Goal: Task Accomplishment & Management: Use online tool/utility

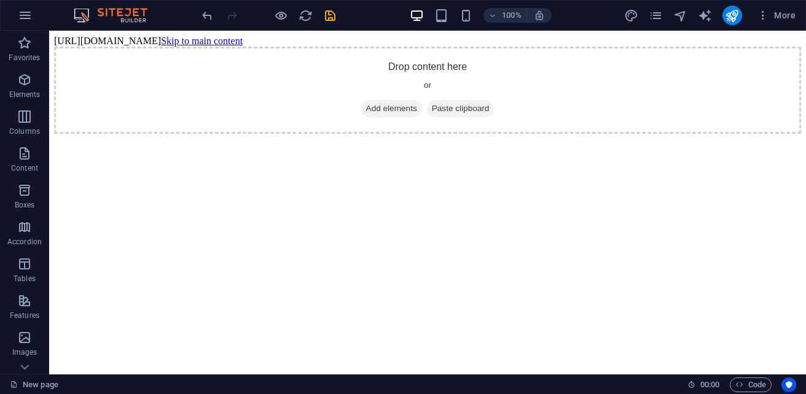
click at [54, 40] on body "[URL][DOMAIN_NAME] Skip to main content Drop content here or Add elements Paste…" at bounding box center [427, 85] width 747 height 98
click at [54, 55] on div "Drop content here or Add elements Paste clipboard" at bounding box center [427, 90] width 747 height 87
click at [88, 80] on div "Drop content here or Add elements Paste clipboard" at bounding box center [427, 90] width 747 height 87
click at [161, 139] on html "[URL][DOMAIN_NAME] Skip to main content Drop content here or Add elements Paste…" at bounding box center [427, 85] width 756 height 108
click at [162, 134] on html "[URL][DOMAIN_NAME] Skip to main content Drop content here or Add elements Paste…" at bounding box center [427, 85] width 756 height 108
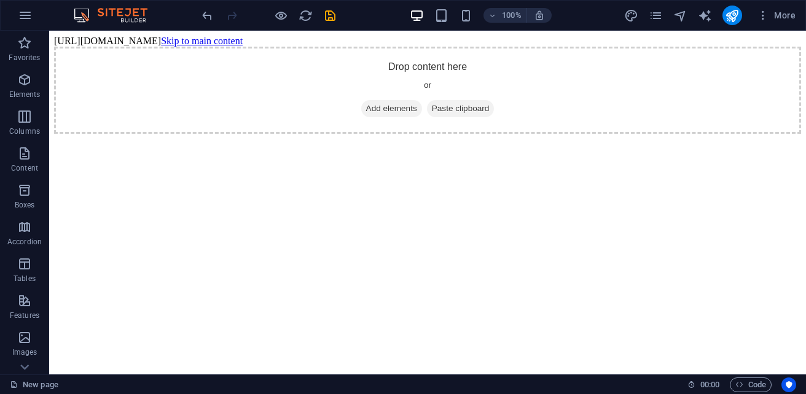
click at [159, 133] on html "[URL][DOMAIN_NAME] Skip to main content Drop content here or Add elements Paste…" at bounding box center [427, 85] width 756 height 108
click at [155, 131] on div "Drop content here or Add elements Paste clipboard" at bounding box center [427, 90] width 747 height 87
click at [153, 130] on div "Drop content here or Add elements Paste clipboard" at bounding box center [427, 90] width 747 height 87
click at [154, 119] on div "Drop content here or Add elements Paste clipboard" at bounding box center [427, 90] width 747 height 87
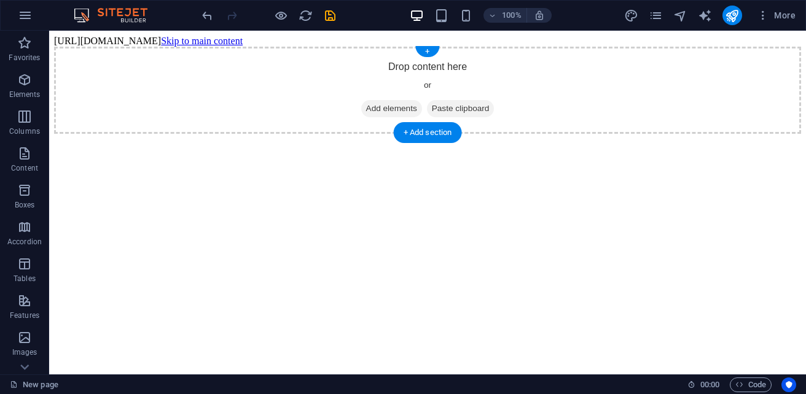
drag, startPoint x: 154, startPoint y: 118, endPoint x: 155, endPoint y: 96, distance: 21.6
click at [154, 112] on div "Drop content here or Add elements Paste clipboard" at bounding box center [427, 90] width 747 height 87
click at [155, 96] on div "Drop content here or Add elements Paste clipboard" at bounding box center [427, 90] width 747 height 87
drag, startPoint x: 160, startPoint y: 91, endPoint x: 173, endPoint y: 87, distance: 13.6
click at [173, 87] on div "Drop content here or Add elements Paste clipboard" at bounding box center [427, 90] width 747 height 87
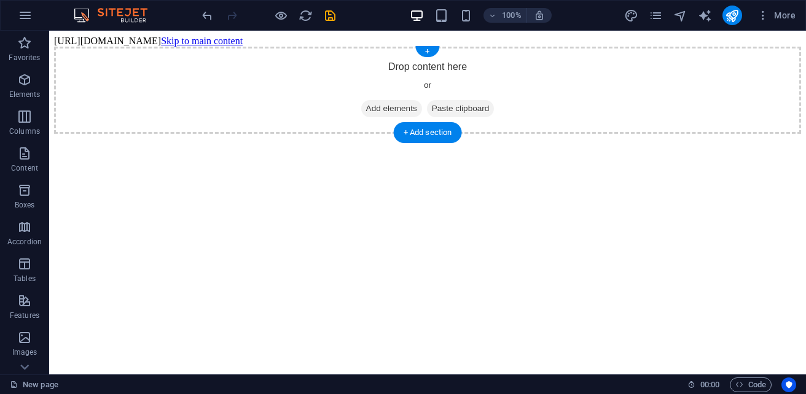
drag, startPoint x: 220, startPoint y: 77, endPoint x: 296, endPoint y: 63, distance: 77.5
click at [269, 72] on div "Drop content here or Add elements Paste clipboard" at bounding box center [427, 90] width 747 height 87
click at [333, 49] on div "Drop content here or Add elements Paste clipboard" at bounding box center [427, 90] width 747 height 87
click at [335, 48] on div "Drop content here or Add elements Paste clipboard" at bounding box center [427, 90] width 747 height 87
drag, startPoint x: 338, startPoint y: 47, endPoint x: 359, endPoint y: 41, distance: 21.8
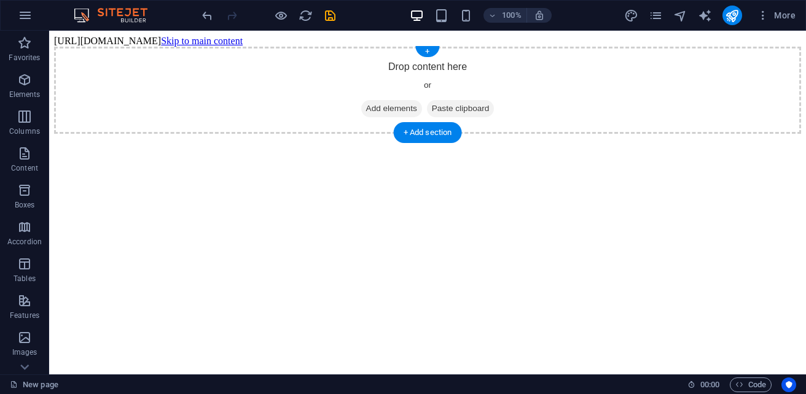
click at [348, 44] on body "[URL][DOMAIN_NAME] Skip to main content Drop content here or Add elements Paste…" at bounding box center [427, 85] width 747 height 98
click at [359, 41] on body "[URL][DOMAIN_NAME] Skip to main content Drop content here or Add elements Paste…" at bounding box center [427, 85] width 747 height 98
click at [375, 37] on body "[URL][DOMAIN_NAME] Skip to main content Drop content here or Add elements Paste…" at bounding box center [427, 85] width 747 height 98
click at [377, 37] on body "[URL][DOMAIN_NAME] Skip to main content Drop content here or Add elements Paste…" at bounding box center [427, 85] width 747 height 98
drag, startPoint x: 347, startPoint y: 40, endPoint x: 334, endPoint y: 39, distance: 12.9
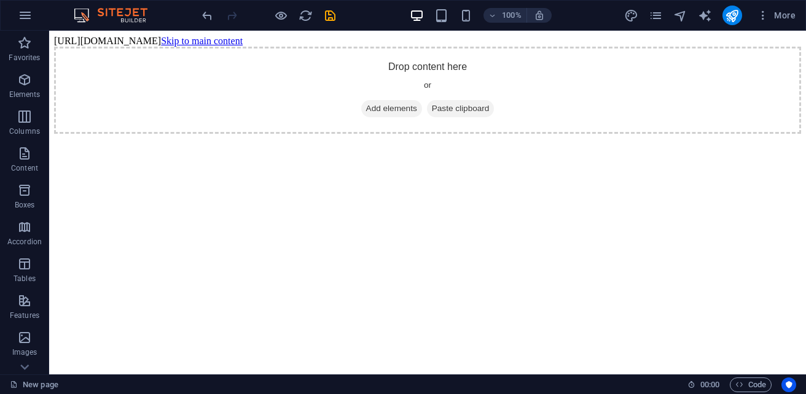
click at [343, 40] on body "[URL][DOMAIN_NAME] Skip to main content Drop content here or Add elements Paste…" at bounding box center [427, 85] width 747 height 98
drag, startPoint x: 321, startPoint y: 39, endPoint x: 277, endPoint y: 40, distance: 43.6
click at [300, 41] on body "[URL][DOMAIN_NAME] Skip to main content Drop content here or Add elements Paste…" at bounding box center [427, 85] width 747 height 98
drag, startPoint x: 250, startPoint y: 45, endPoint x: 241, endPoint y: 47, distance: 9.4
click at [241, 47] on div "Drop content here or Add elements Paste clipboard" at bounding box center [427, 90] width 747 height 87
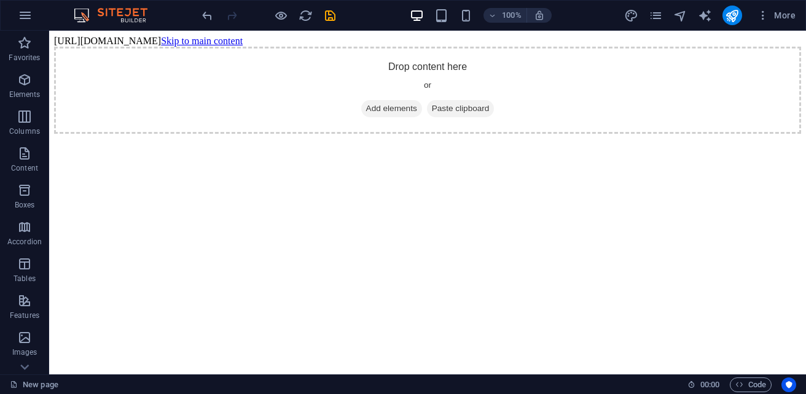
click at [190, 45] on body "[URL][DOMAIN_NAME] Skip to main content Drop content here or Add elements Paste…" at bounding box center [427, 85] width 747 height 98
drag, startPoint x: 195, startPoint y: 38, endPoint x: 330, endPoint y: 36, distance: 135.1
click at [321, 36] on body "[URL][DOMAIN_NAME] Skip to main content Drop content here or Add elements Paste…" at bounding box center [427, 85] width 747 height 98
click at [325, 31] on html "[URL][DOMAIN_NAME] Skip to main content Drop content here or Add elements Paste…" at bounding box center [427, 85] width 756 height 108
click at [330, 20] on icon "save" at bounding box center [330, 16] width 14 height 14
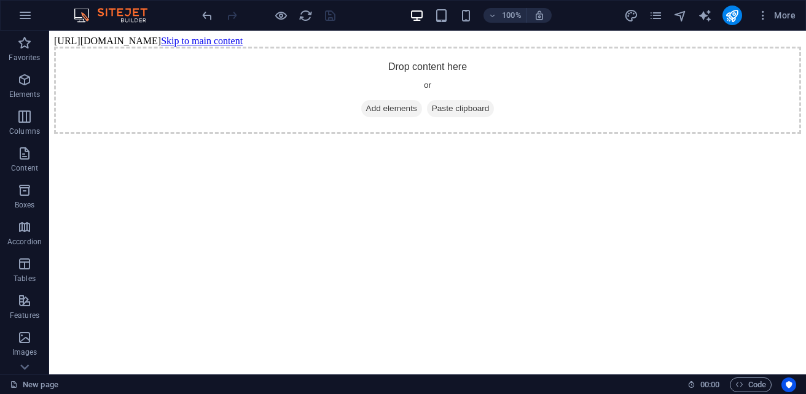
click at [330, 20] on div at bounding box center [269, 16] width 138 height 20
click at [141, 39] on body "[URL][DOMAIN_NAME] Skip to main content Drop content here or Add elements Paste…" at bounding box center [427, 85] width 747 height 98
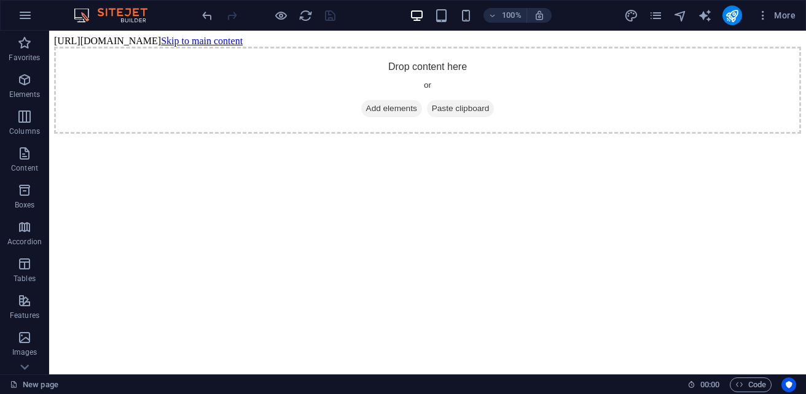
click at [214, 36] on body "[URL][DOMAIN_NAME] Skip to main content Drop content here or Add elements Paste…" at bounding box center [427, 85] width 747 height 98
drag, startPoint x: 214, startPoint y: 33, endPoint x: 255, endPoint y: 47, distance: 43.1
click at [214, 36] on body "[URL][DOMAIN_NAME] Skip to main content Drop content here or Add elements Paste…" at bounding box center [427, 85] width 747 height 98
click at [204, 15] on icon "undo" at bounding box center [207, 16] width 14 height 14
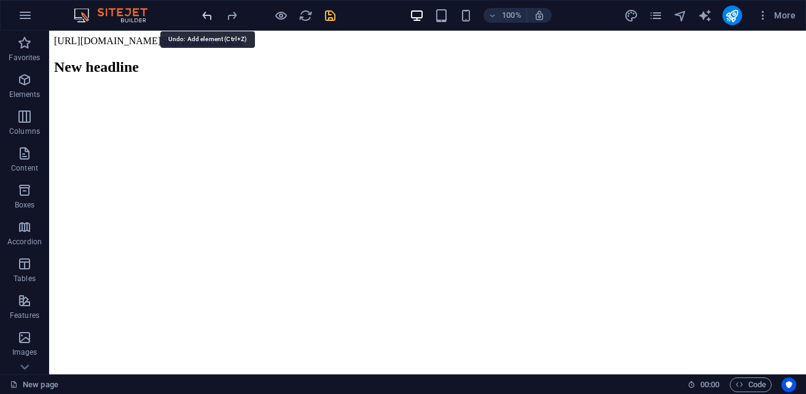
click at [204, 15] on icon "undo" at bounding box center [207, 16] width 14 height 14
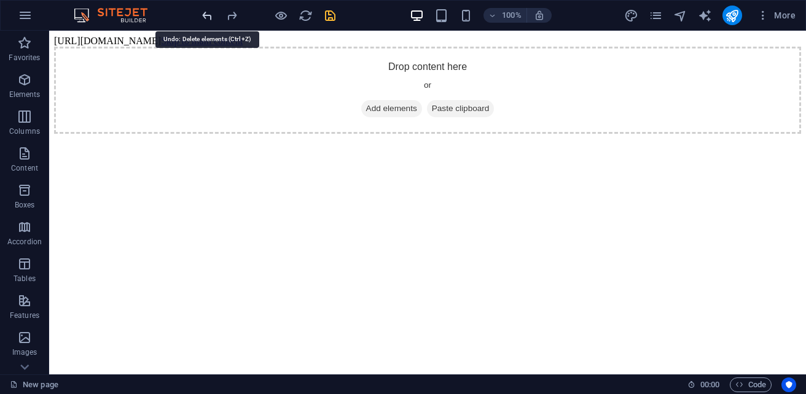
click at [204, 15] on icon "undo" at bounding box center [207, 16] width 14 height 14
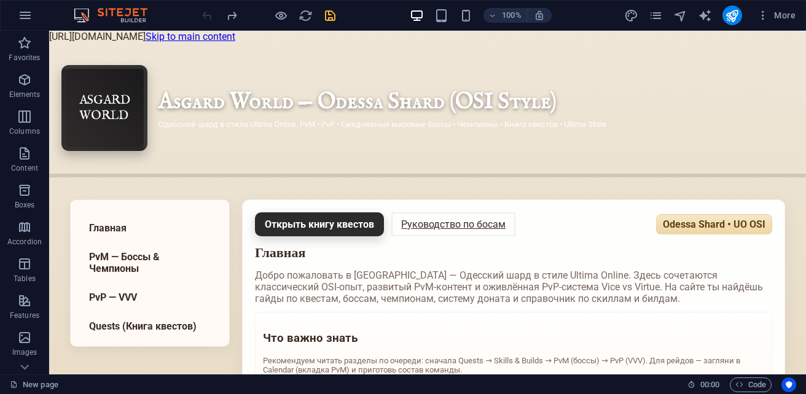
click at [204, 15] on div at bounding box center [269, 16] width 138 height 20
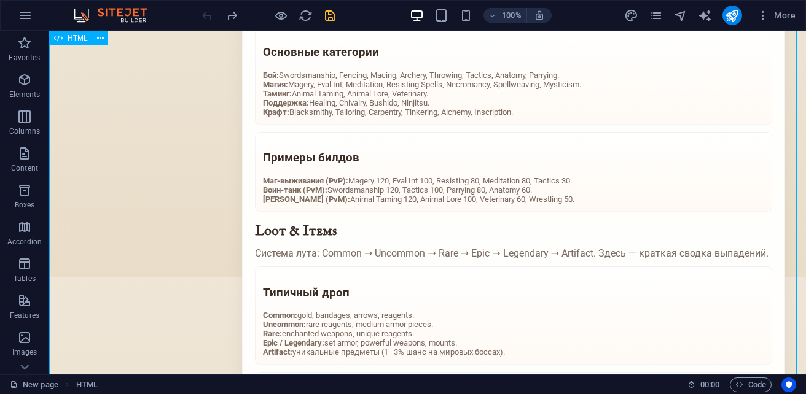
scroll to position [1474, 0]
click at [330, 10] on icon "save" at bounding box center [330, 16] width 14 height 14
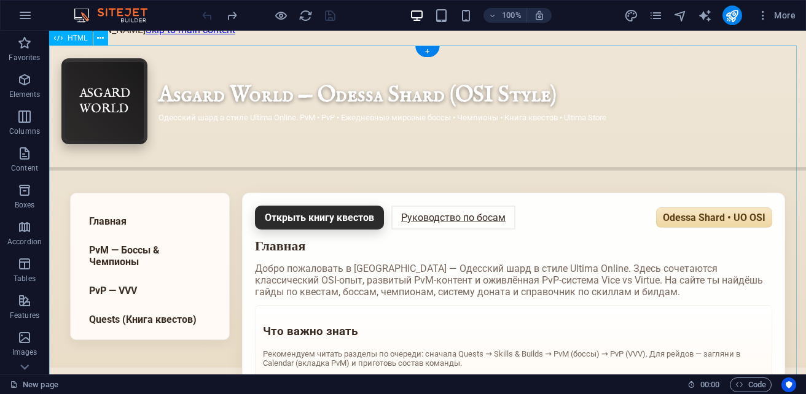
scroll to position [0, 0]
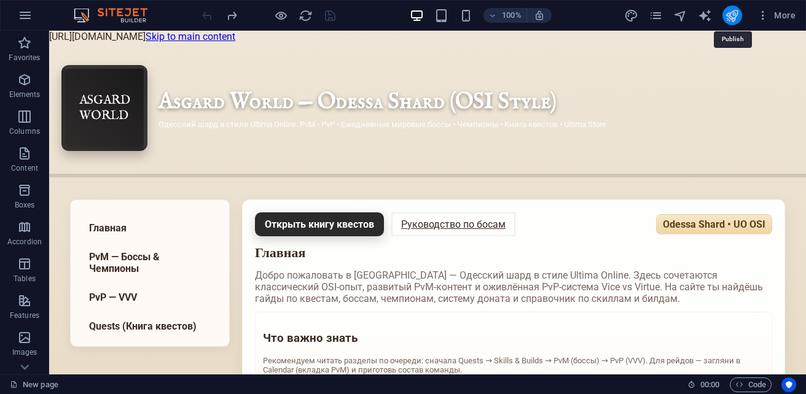
click at [737, 18] on icon "publish" at bounding box center [732, 16] width 14 height 14
click at [728, 20] on icon "publish" at bounding box center [732, 16] width 14 height 14
click at [424, 37] on body "[URL][DOMAIN_NAME] Skip to main content Asgard World — Shard Guide ASGARD WORLD…" at bounding box center [427, 203] width 756 height 344
drag, startPoint x: 375, startPoint y: 6, endPoint x: 674, endPoint y: 17, distance: 299.8
click at [674, 17] on icon "navigator" at bounding box center [680, 16] width 14 height 14
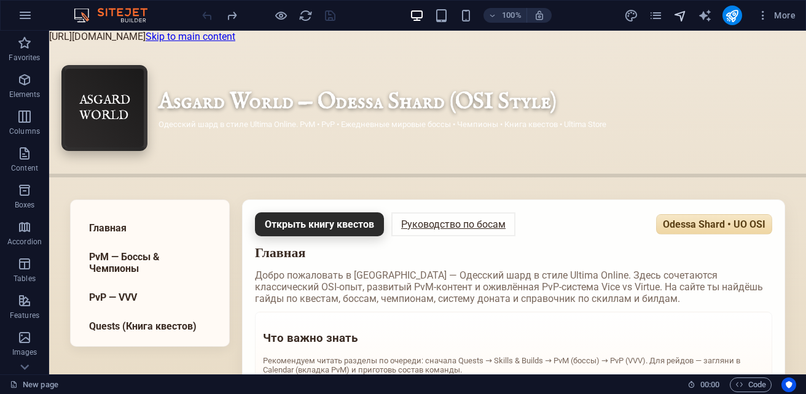
select select "18167380-en"
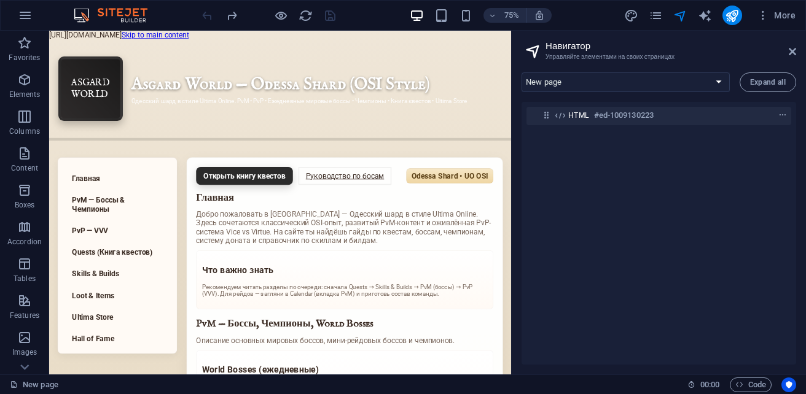
click at [419, 39] on body "[URL][DOMAIN_NAME] Skip to main content Asgard World — Shard Guide ASGARD WORLD…" at bounding box center [357, 260] width 616 height 459
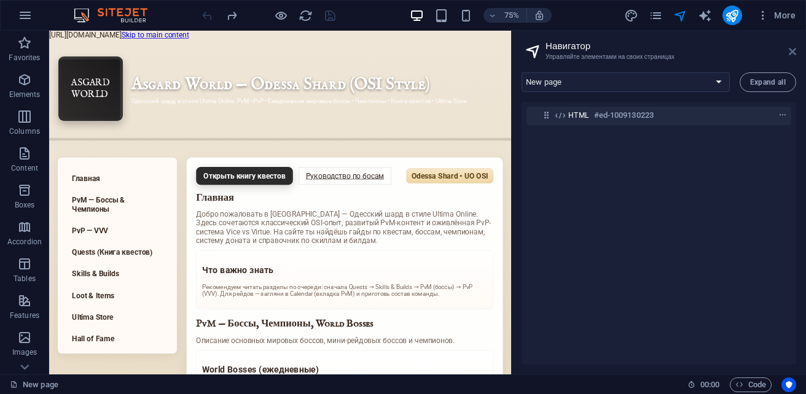
click at [793, 52] on icon at bounding box center [791, 52] width 7 height 10
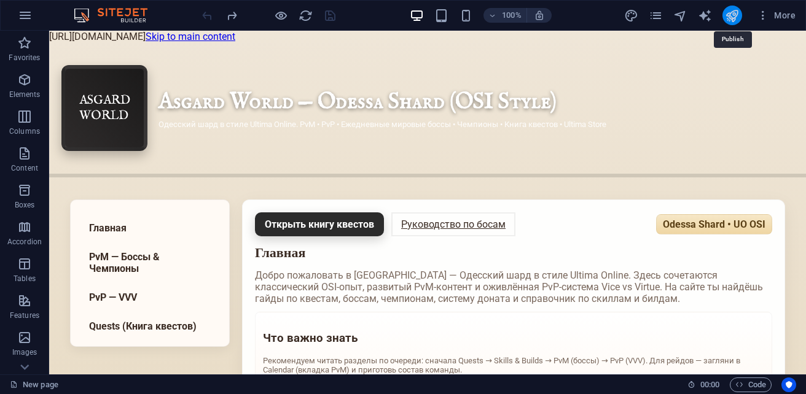
click at [729, 15] on icon "publish" at bounding box center [732, 16] width 14 height 14
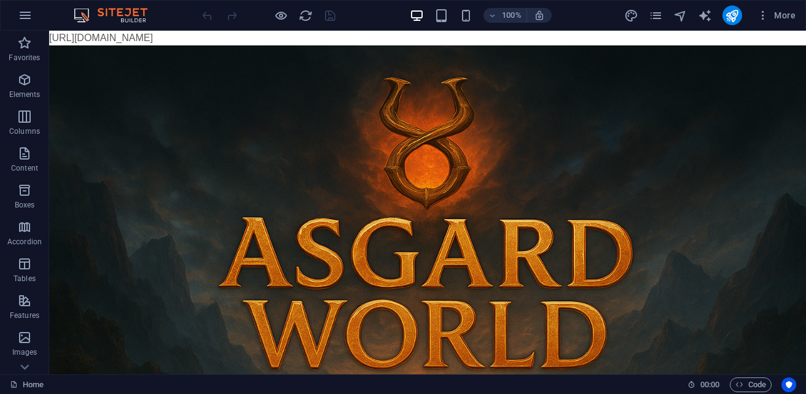
click at [432, 41] on body "https://cdn1.site-media.eu/images/0/19663029/index-6tO3mCO7QtZuJfoYc_wJHA.html …" at bounding box center [427, 290] width 756 height 519
click at [432, 40] on body "https://cdn1.site-media.eu/images/0/19663029/index-6tO3mCO7QtZuJfoYc_wJHA.html …" at bounding box center [427, 290] width 756 height 519
click at [427, 40] on body "https://cdn1.site-media.eu/images/0/19663029/index-6tO3mCO7QtZuJfoYc_wJHA.html …" at bounding box center [427, 290] width 756 height 519
click at [386, 65] on figure at bounding box center [427, 297] width 756 height 504
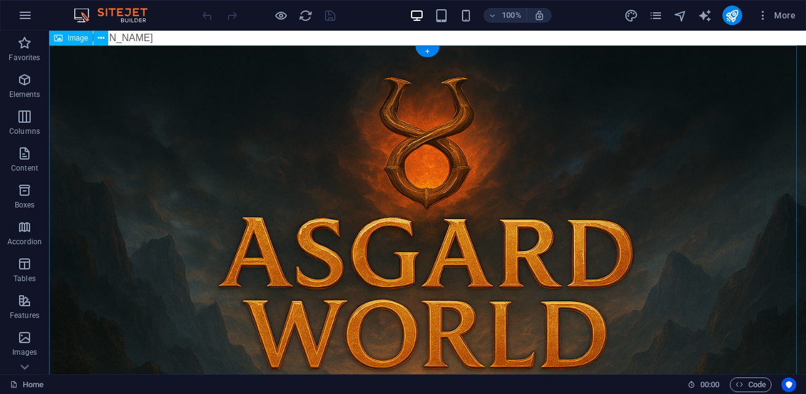
click at [386, 65] on figure at bounding box center [427, 297] width 756 height 504
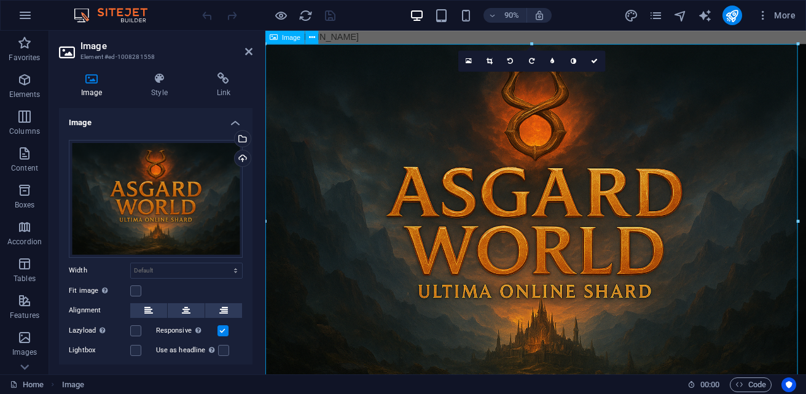
click at [281, 37] on div "Image" at bounding box center [284, 38] width 39 height 14
click at [314, 37] on icon at bounding box center [312, 37] width 6 height 12
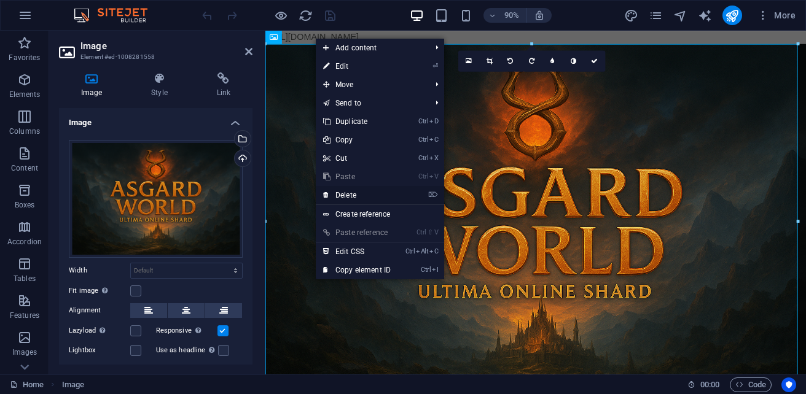
click at [362, 195] on link "⌦ Delete" at bounding box center [357, 195] width 82 height 18
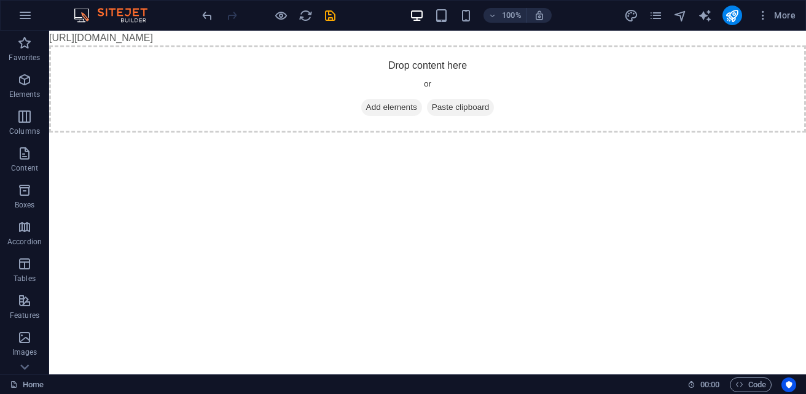
click at [278, 43] on body "[URL][DOMAIN_NAME] Skip to main content Drop content here or Add elements Paste…" at bounding box center [427, 82] width 756 height 102
click at [276, 35] on body "[URL][DOMAIN_NAME] Skip to main content Drop content here or Add elements Paste…" at bounding box center [427, 82] width 756 height 102
drag, startPoint x: 456, startPoint y: 41, endPoint x: 449, endPoint y: 51, distance: 11.6
click at [453, 44] on body "[URL][DOMAIN_NAME] Skip to main content Drop content here or Add elements Paste…" at bounding box center [427, 82] width 756 height 102
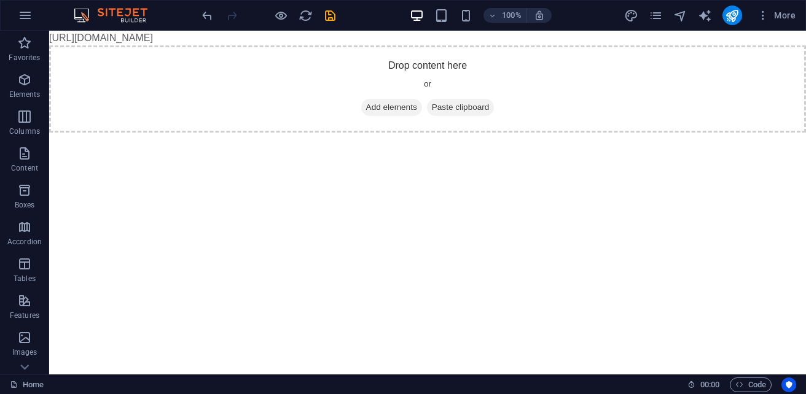
click at [85, 37] on body "[URL][DOMAIN_NAME] Skip to main content Drop content here or Add elements Paste…" at bounding box center [427, 82] width 756 height 102
click at [52, 42] on body "[URL][DOMAIN_NAME] Skip to main content Drop content here or Add elements Paste…" at bounding box center [427, 82] width 756 height 102
click at [77, 66] on div "Drop content here or Add elements Paste clipboard" at bounding box center [427, 88] width 756 height 87
drag, startPoint x: 68, startPoint y: 107, endPoint x: 74, endPoint y: 112, distance: 7.5
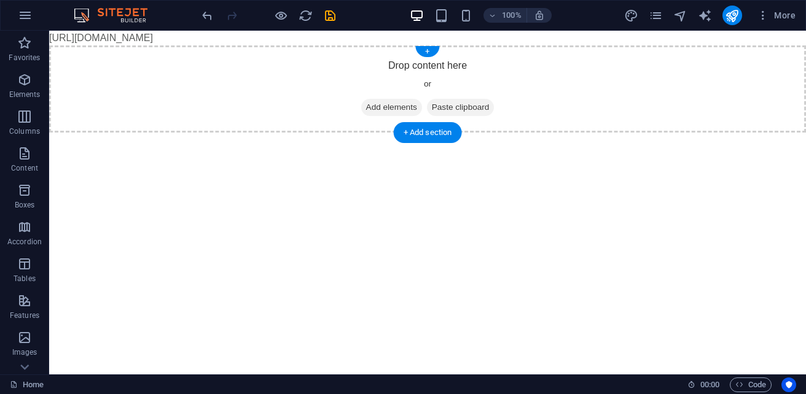
click at [68, 115] on div "Drop content here or Add elements Paste clipboard" at bounding box center [427, 88] width 756 height 87
drag, startPoint x: 82, startPoint y: 115, endPoint x: 91, endPoint y: 116, distance: 9.2
click at [91, 116] on div "Drop content here or Add elements Paste clipboard" at bounding box center [427, 88] width 756 height 87
drag, startPoint x: 114, startPoint y: 119, endPoint x: 188, endPoint y: 119, distance: 74.3
click at [147, 119] on div "Drop content here or Add elements Paste clipboard" at bounding box center [427, 88] width 756 height 87
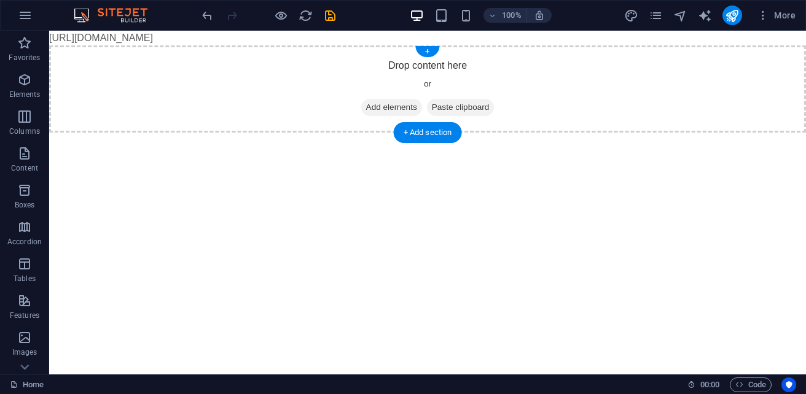
drag, startPoint x: 191, startPoint y: 119, endPoint x: 225, endPoint y: 99, distance: 39.4
click at [205, 112] on div "Drop content here or Add elements Paste clipboard" at bounding box center [427, 88] width 756 height 87
click at [225, 99] on div "Drop content here or Add elements Paste clipboard" at bounding box center [427, 88] width 756 height 87
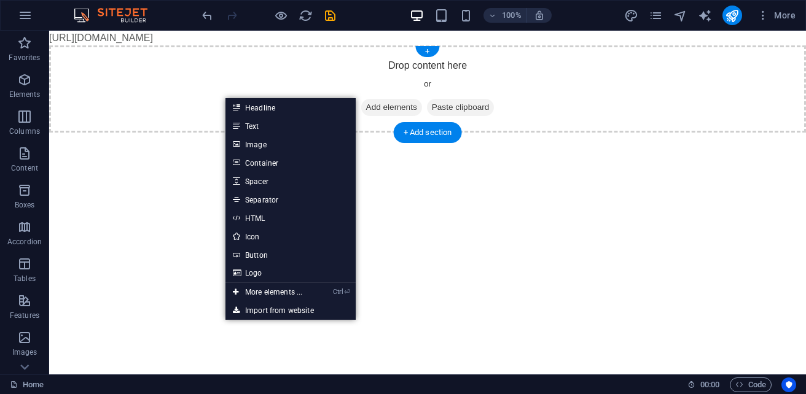
click at [642, 61] on div "Drop content here or Add elements Paste clipboard" at bounding box center [427, 88] width 756 height 87
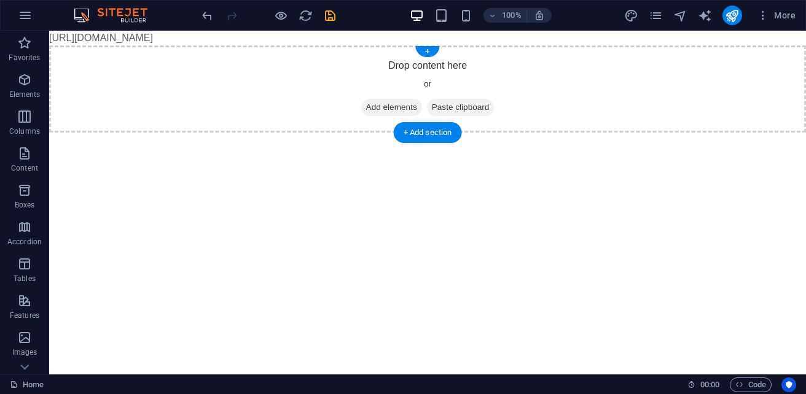
drag, startPoint x: 643, startPoint y: 60, endPoint x: 663, endPoint y: 54, distance: 20.6
click at [658, 56] on div "Drop content here or Add elements Paste clipboard" at bounding box center [427, 88] width 756 height 87
drag, startPoint x: 678, startPoint y: 53, endPoint x: 731, endPoint y: 52, distance: 53.4
click at [731, 52] on div "Drop content here or Add elements Paste clipboard" at bounding box center [427, 88] width 756 height 87
drag, startPoint x: 784, startPoint y: 50, endPoint x: 790, endPoint y: 45, distance: 7.0
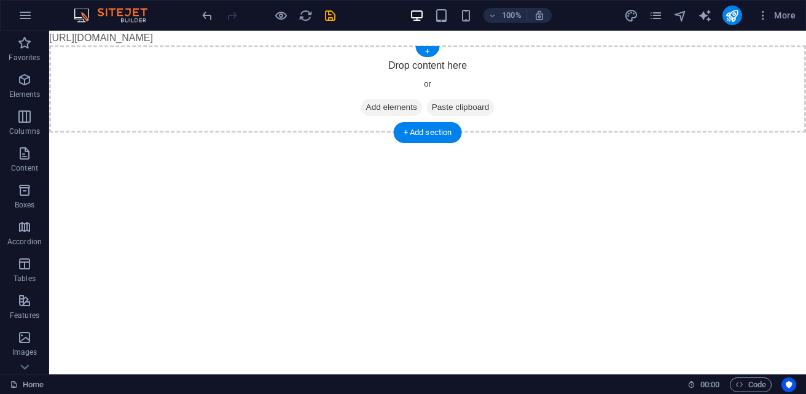
click at [790, 45] on div "Drop content here or Add elements Paste clipboard" at bounding box center [427, 88] width 756 height 87
click at [801, 37] on body "[URL][DOMAIN_NAME] Skip to main content Drop content here or Add elements Paste…" at bounding box center [427, 82] width 756 height 102
click at [802, 39] on body "[URL][DOMAIN_NAME] Skip to main content Drop content here or Add elements Paste…" at bounding box center [427, 82] width 756 height 102
drag, startPoint x: 783, startPoint y: 42, endPoint x: 728, endPoint y: 44, distance: 55.9
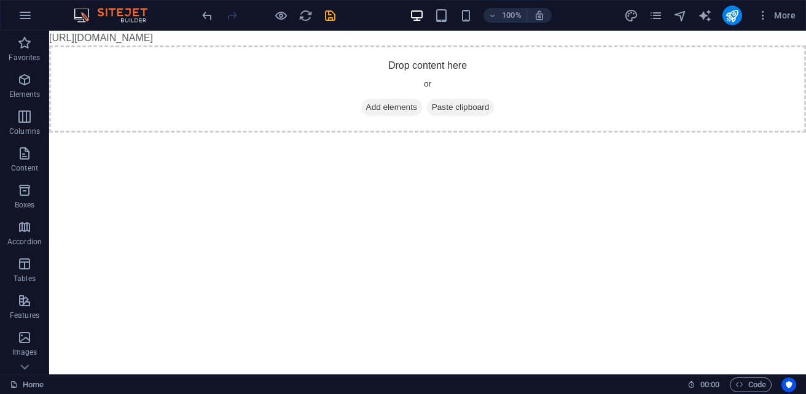
click at [739, 42] on body "[URL][DOMAIN_NAME] Skip to main content Drop content here or Add elements Paste…" at bounding box center [427, 82] width 756 height 102
drag, startPoint x: 728, startPoint y: 44, endPoint x: 651, endPoint y: 44, distance: 76.8
click at [684, 44] on body "[URL][DOMAIN_NAME] Skip to main content Drop content here or Add elements Paste…" at bounding box center [427, 82] width 756 height 102
drag, startPoint x: 651, startPoint y: 44, endPoint x: 628, endPoint y: 44, distance: 23.3
click at [637, 45] on body "[URL][DOMAIN_NAME] Skip to main content Drop content here or Add elements Paste…" at bounding box center [427, 82] width 756 height 102
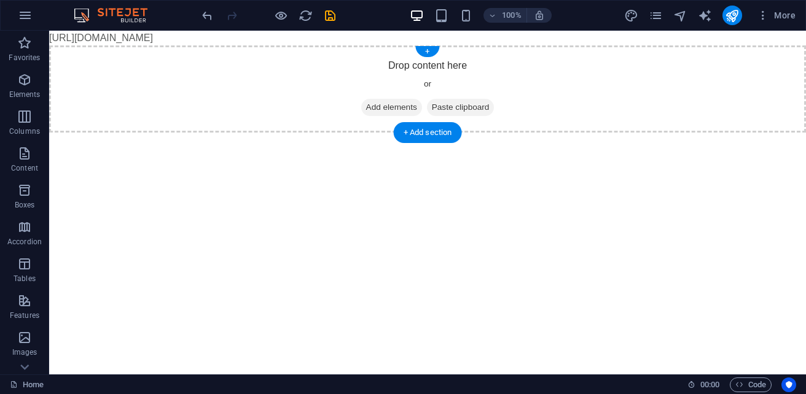
drag, startPoint x: 613, startPoint y: 42, endPoint x: 608, endPoint y: 37, distance: 6.9
click at [613, 41] on body "[URL][DOMAIN_NAME] Skip to main content Drop content here or Add elements Paste…" at bounding box center [427, 82] width 756 height 102
click at [608, 37] on body "[URL][DOMAIN_NAME] Skip to main content Drop content here or Add elements Paste…" at bounding box center [427, 82] width 756 height 102
click at [607, 61] on body "[URL][DOMAIN_NAME] Skip to main content Drop content here or Add elements Paste…" at bounding box center [427, 82] width 756 height 102
click at [605, 61] on div "Drop content here or Add elements Paste clipboard" at bounding box center [427, 88] width 756 height 87
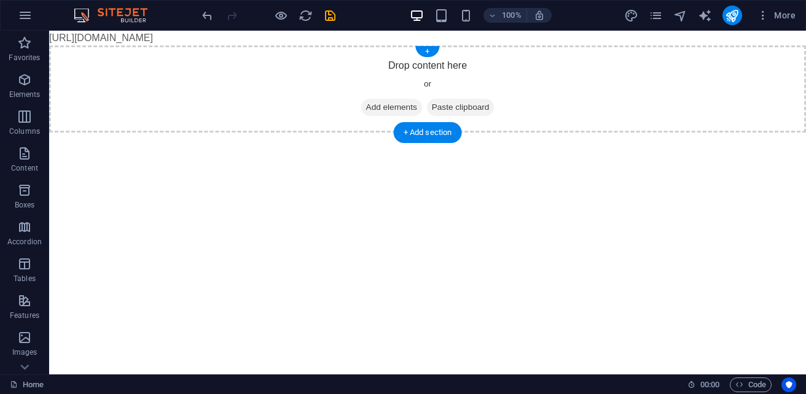
click at [605, 61] on div "Drop content here or Add elements Paste clipboard" at bounding box center [427, 88] width 756 height 87
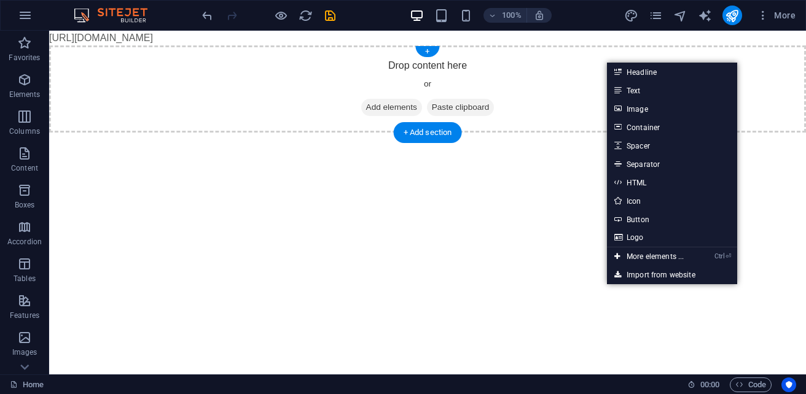
click at [544, 69] on div "Drop content here or Add elements Paste clipboard" at bounding box center [427, 88] width 756 height 87
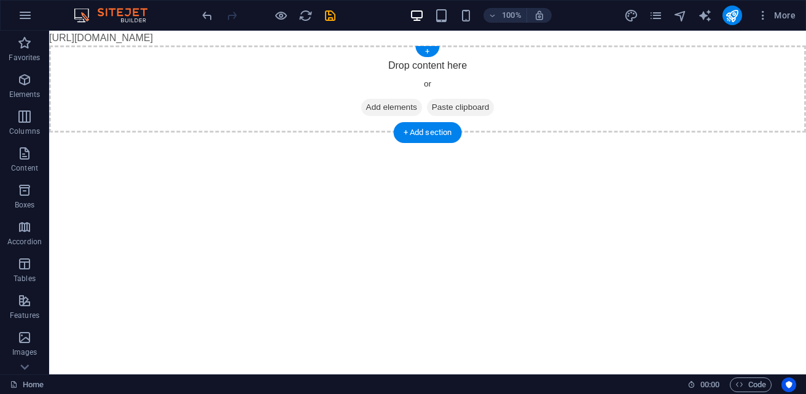
click at [544, 69] on div "Drop content here or Add elements Paste clipboard" at bounding box center [427, 88] width 756 height 87
click at [540, 90] on div "Drop content here or Add elements Paste clipboard" at bounding box center [427, 88] width 756 height 87
click at [542, 110] on div "Drop content here or Add elements Paste clipboard" at bounding box center [427, 88] width 756 height 87
click at [650, 133] on html "[URL][DOMAIN_NAME] Skip to main content Drop content here or Add elements Paste…" at bounding box center [427, 82] width 756 height 102
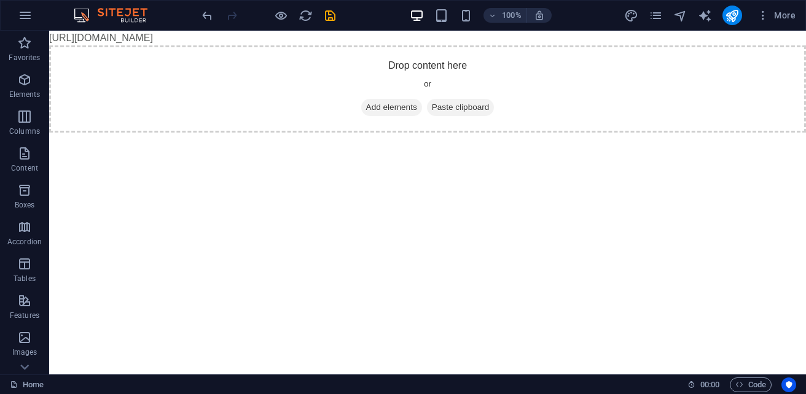
click at [691, 133] on html "[URL][DOMAIN_NAME] Skip to main content Drop content here or Add elements Paste…" at bounding box center [427, 82] width 756 height 102
drag, startPoint x: 691, startPoint y: 324, endPoint x: 704, endPoint y: 338, distance: 19.1
click at [693, 133] on html "[URL][DOMAIN_NAME] Skip to main content Drop content here or Add elements Paste…" at bounding box center [427, 82] width 756 height 102
click at [728, 133] on html "[URL][DOMAIN_NAME] Skip to main content Drop content here or Add elements Paste…" at bounding box center [427, 82] width 756 height 102
click at [745, 379] on span "Code" at bounding box center [750, 385] width 31 height 15
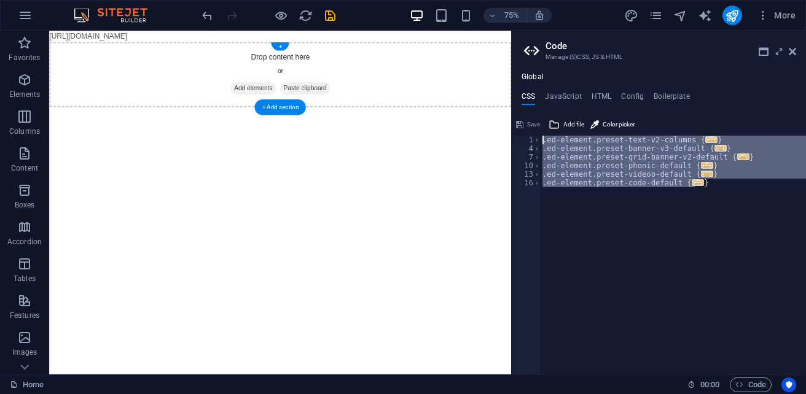
drag, startPoint x: 750, startPoint y: 214, endPoint x: 650, endPoint y: 123, distance: 135.6
click at [554, 91] on div "Global CSS JavaScript HTML Config Boilerplate .ed-element.preset-text-v2-column…" at bounding box center [658, 223] width 294 height 302
click at [558, 101] on h4 "JavaScript" at bounding box center [563, 99] width 36 height 14
type textarea "/* JS for preset "Phonic" */"
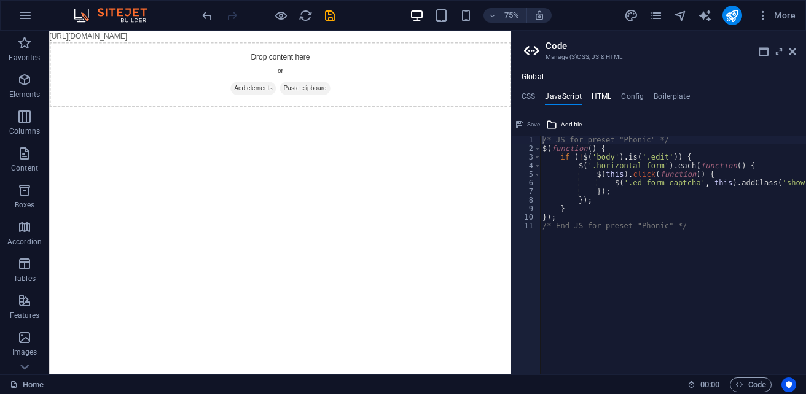
click at [597, 100] on h4 "HTML" at bounding box center [601, 99] width 20 height 14
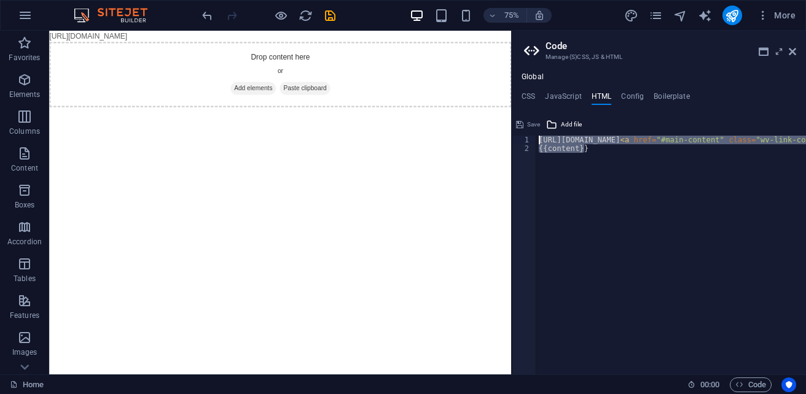
drag, startPoint x: 601, startPoint y: 166, endPoint x: 529, endPoint y: 116, distance: 87.9
click at [529, 116] on div "https://cdn1.site-media.eu/images/0/19663029/index-6tO3mCO7QtZuJfoYc_wJHA.html<…" at bounding box center [658, 245] width 294 height 260
type textarea "https://cdn1.site-media.eu/images/0/19663029/index-6tO3mCO7QtZuJfoYc_wJHA.html<…"
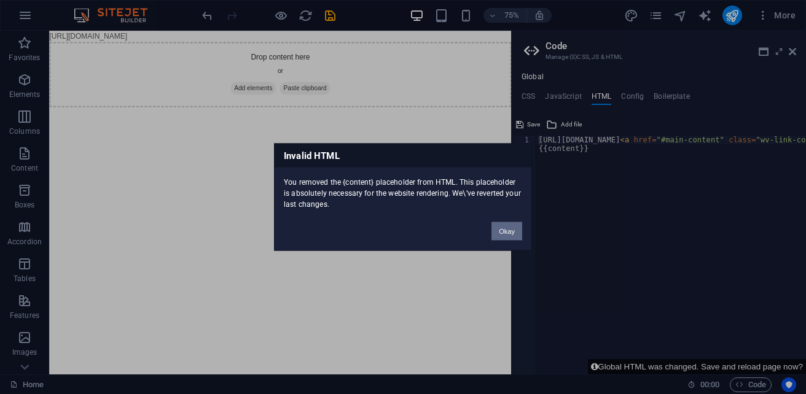
click at [499, 233] on button "Okay" at bounding box center [506, 231] width 31 height 18
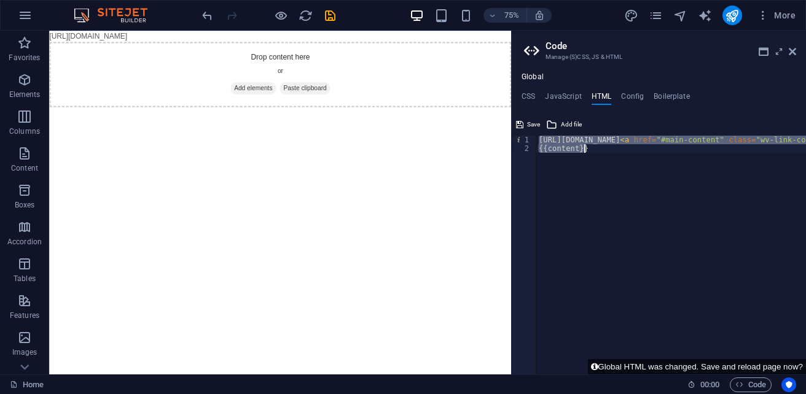
click at [555, 149] on div "https://cdn1.site-media.eu/images/0/19663029/index-6tO3mCO7QtZuJfoYc_wJHA.html …" at bounding box center [671, 255] width 270 height 239
type textarea "{{content}}"
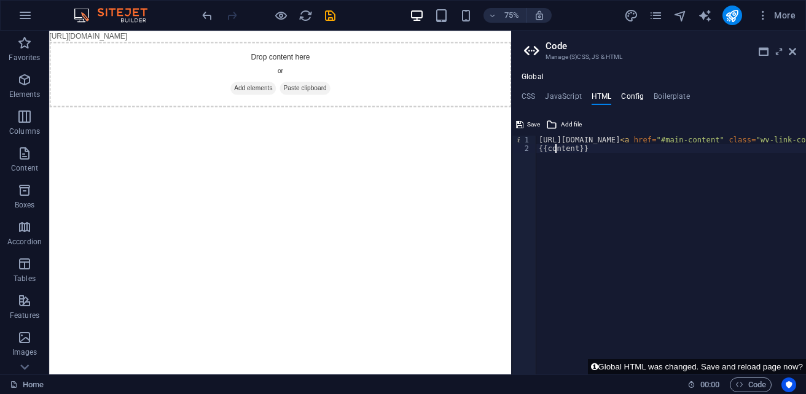
click at [629, 98] on h4 "Config" at bounding box center [632, 99] width 23 height 14
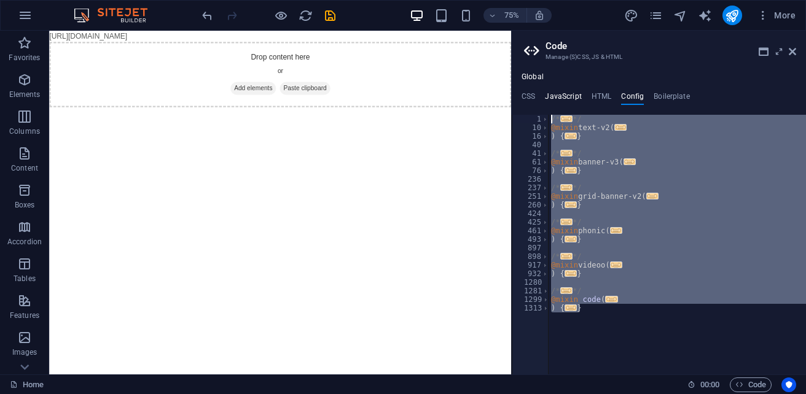
drag, startPoint x: 634, startPoint y: 327, endPoint x: 550, endPoint y: 104, distance: 238.0
click at [550, 104] on div "CSS JavaScript HTML Config Boilerplate .ed-element.preset-text-v2-columns { 1 4…" at bounding box center [658, 233] width 294 height 282
type textarea "/** * Last Update: 2025-02-11T16:12:33+01:00"
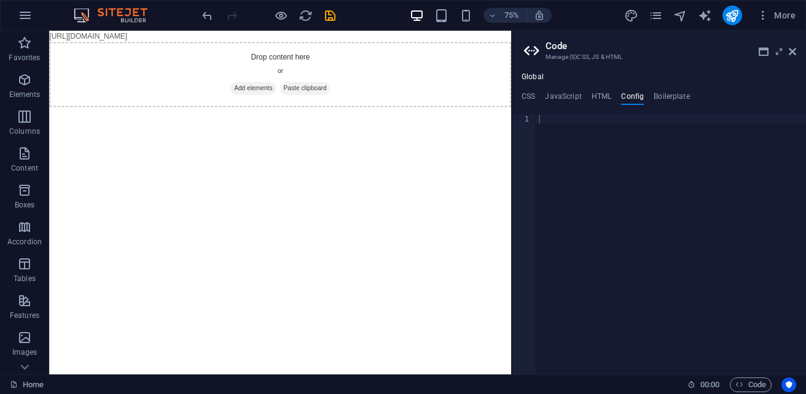
click at [607, 91] on div "Global CSS JavaScript HTML Config Boilerplate .ed-element.preset-text-v2-column…" at bounding box center [658, 223] width 294 height 302
click at [601, 96] on h4 "HTML" at bounding box center [601, 99] width 20 height 14
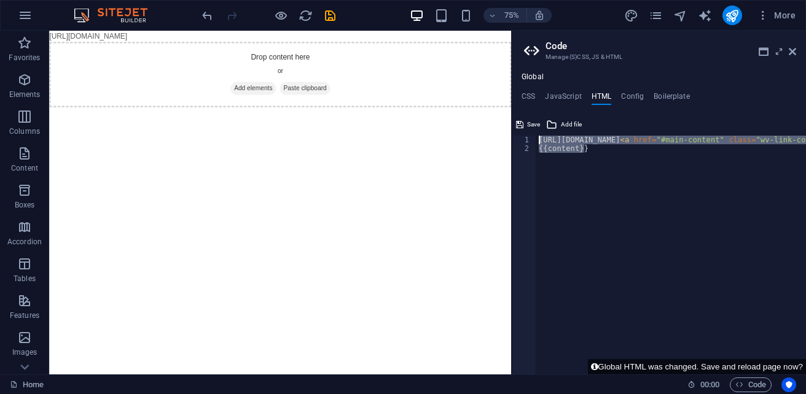
drag, startPoint x: 583, startPoint y: 168, endPoint x: 543, endPoint y: 133, distance: 53.5
click at [543, 133] on div "{{content}} 1 2 https://cdn1.site-media.eu/images/0/19663029/index-6tO3mCO7QtZu…" at bounding box center [658, 245] width 294 height 260
type textarea "https://cdn1.site-media.eu/images/0/19663029/index-6tO3mCO7QtZuJfoYc_wJHA.html<…"
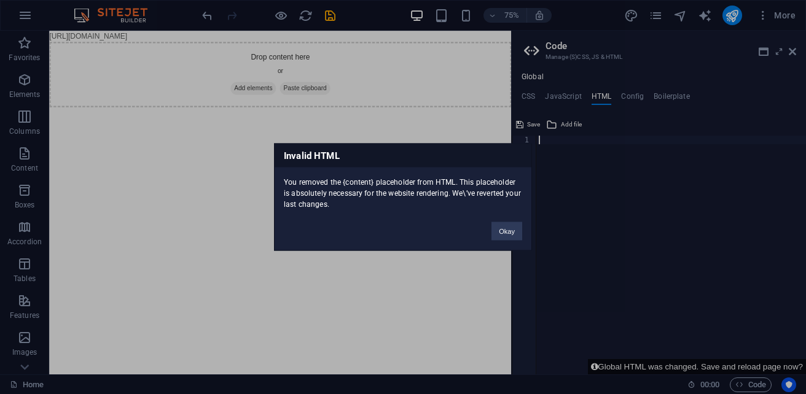
type textarea "https://cdn1.site-media.eu/images/0/19663029/index-6tO3mCO7QtZuJfoYc_wJHA.html<…"
click at [505, 228] on button "Okay" at bounding box center [506, 231] width 31 height 18
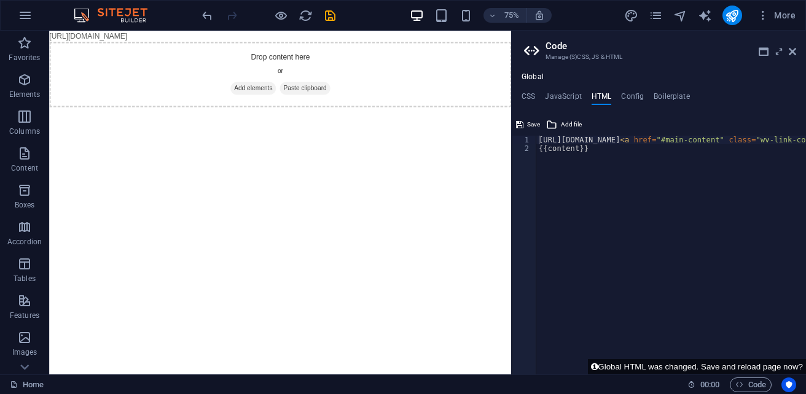
click at [400, 42] on body "[URL][DOMAIN_NAME] Skip to main content Drop content here or Add elements Paste…" at bounding box center [357, 82] width 616 height 102
drag, startPoint x: 399, startPoint y: 64, endPoint x: 383, endPoint y: 98, distance: 37.6
click at [397, 74] on div "Drop content here or Add elements Paste clipboard" at bounding box center [357, 88] width 616 height 87
click at [381, 103] on span "Paste clipboard" at bounding box center [390, 107] width 68 height 17
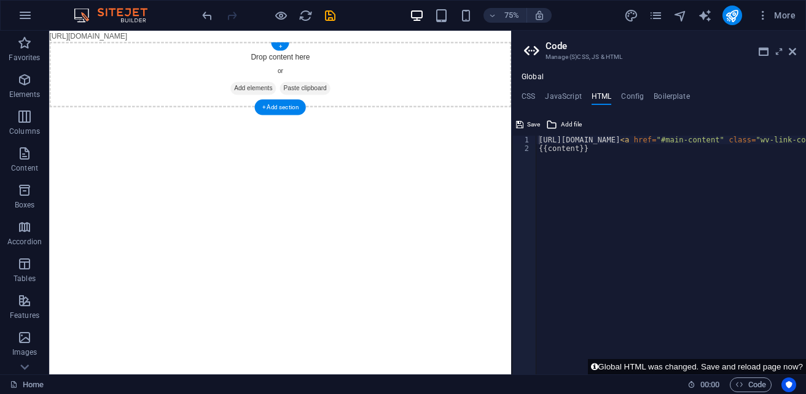
click at [381, 103] on span "Paste clipboard" at bounding box center [390, 107] width 68 height 17
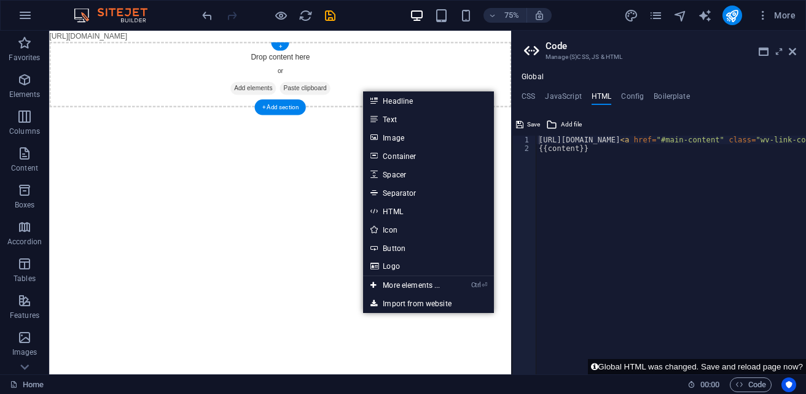
click at [242, 111] on div "Drop content here or Add elements Paste clipboard" at bounding box center [357, 88] width 616 height 87
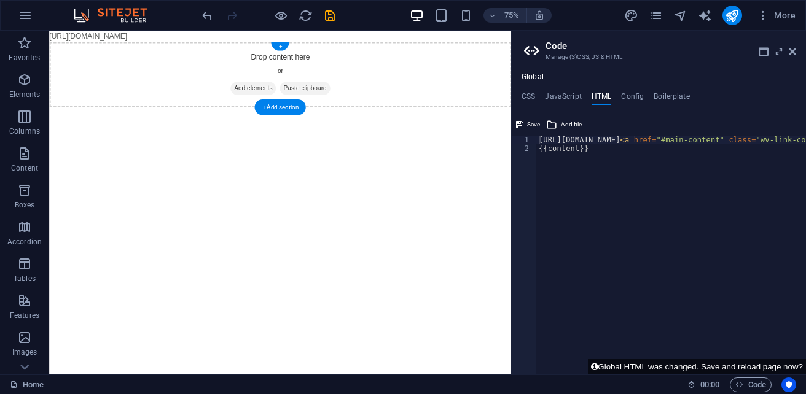
drag, startPoint x: 242, startPoint y: 111, endPoint x: 179, endPoint y: 49, distance: 88.6
click at [201, 77] on div "Drop content here or Add elements Paste clipboard" at bounding box center [357, 88] width 616 height 87
drag, startPoint x: 179, startPoint y: 49, endPoint x: 139, endPoint y: 39, distance: 40.5
click at [176, 49] on div "Drop content here or Add elements Paste clipboard" at bounding box center [357, 88] width 616 height 87
drag, startPoint x: 139, startPoint y: 39, endPoint x: 82, endPoint y: 32, distance: 58.2
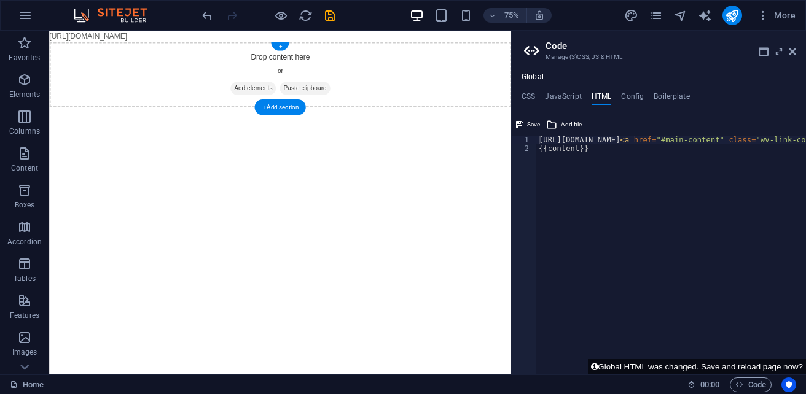
click at [134, 37] on body "[URL][DOMAIN_NAME] Skip to main content Drop content here or Add elements Paste…" at bounding box center [357, 82] width 616 height 102
click at [82, 32] on body "[URL][DOMAIN_NAME] Skip to main content Drop content here or Add elements Paste…" at bounding box center [357, 82] width 616 height 102
drag, startPoint x: 68, startPoint y: 39, endPoint x: 94, endPoint y: 66, distance: 37.3
click at [68, 39] on body "[URL][DOMAIN_NAME] Skip to main content Drop content here or Add elements Paste…" at bounding box center [357, 82] width 616 height 102
click at [43, 35] on button "Favorites" at bounding box center [24, 49] width 49 height 37
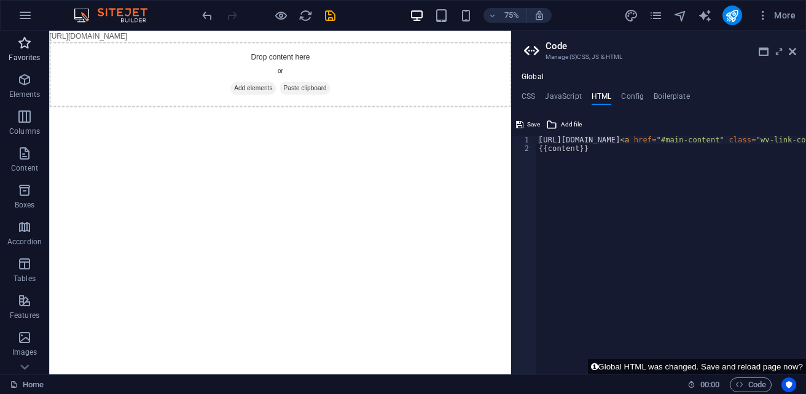
click at [47, 41] on span "Favorites" at bounding box center [24, 50] width 49 height 29
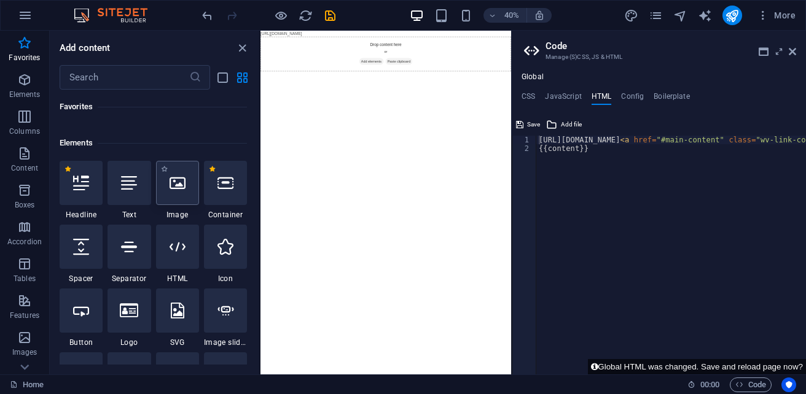
scroll to position [123, 0]
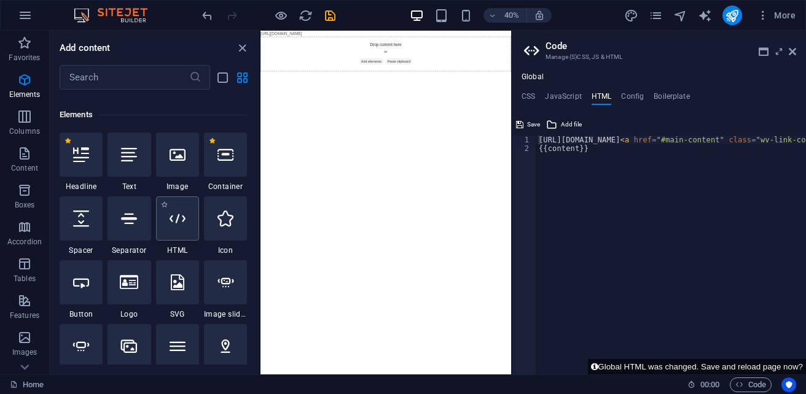
click at [175, 231] on div at bounding box center [177, 218] width 43 height 44
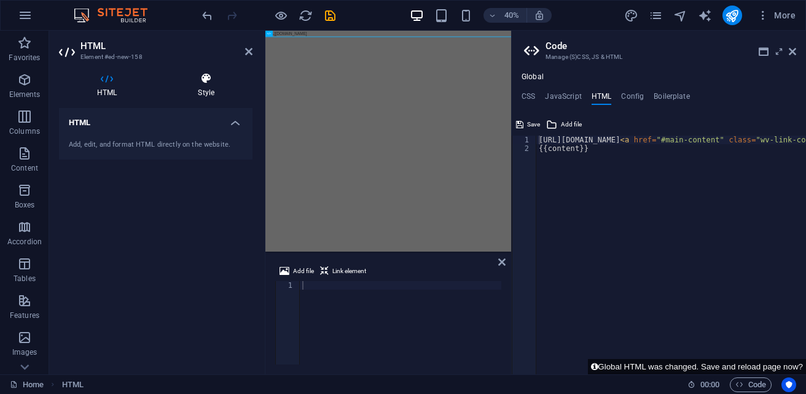
click at [196, 87] on h4 "Style" at bounding box center [206, 85] width 93 height 26
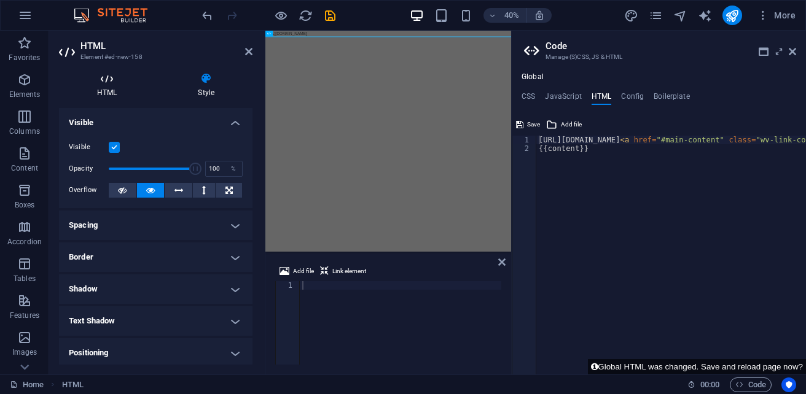
click at [99, 85] on h4 "HTML" at bounding box center [109, 85] width 101 height 26
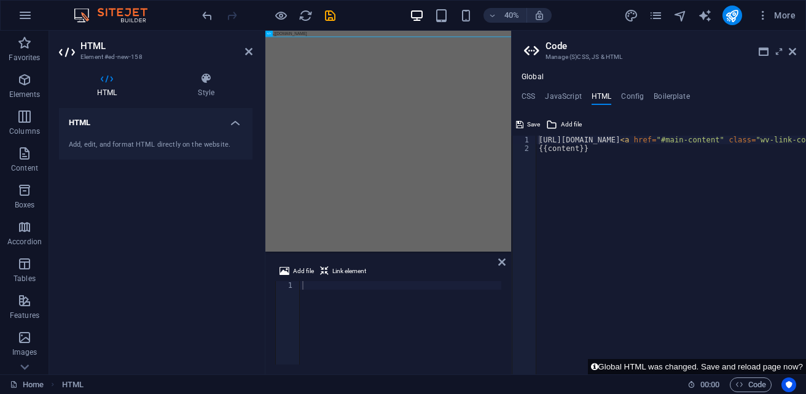
click at [640, 41] on body "https://cdn1.site-media.eu/images/0/19663029/index-6tO3mCO7QtZuJfoYc_wJHA.html …" at bounding box center [572, 38] width 614 height 15
click at [632, 40] on body "https://cdn1.site-media.eu/images/0/19663029/index-6tO3mCO7QtZuJfoYc_wJHA.html …" at bounding box center [572, 38] width 614 height 15
click at [298, 273] on span "Add file" at bounding box center [303, 271] width 21 height 15
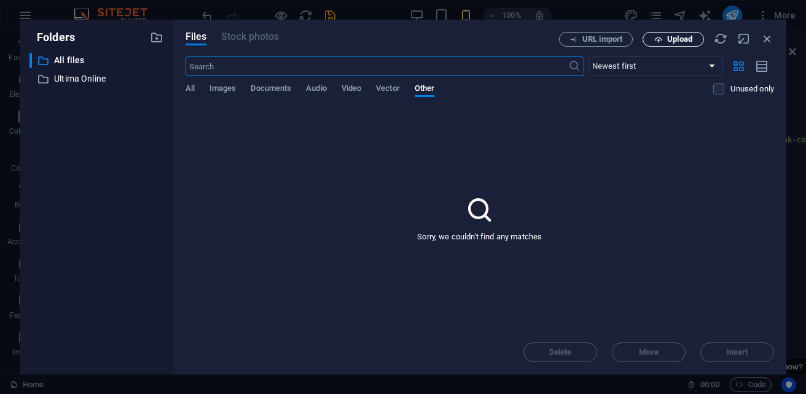
click at [675, 36] on span "Upload" at bounding box center [679, 39] width 25 height 7
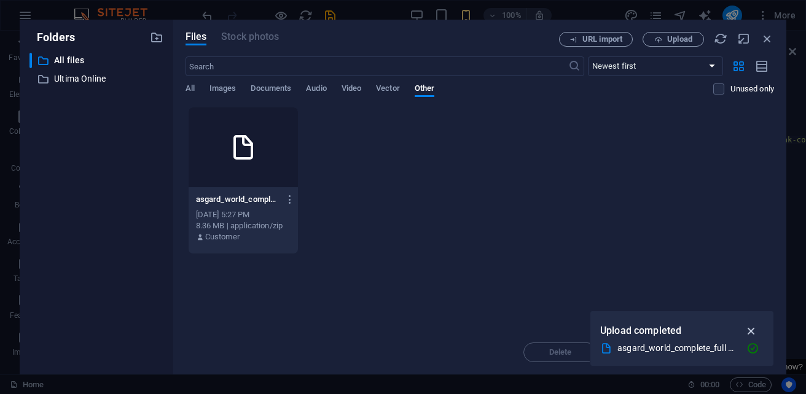
click at [750, 328] on icon "button" at bounding box center [751, 331] width 14 height 14
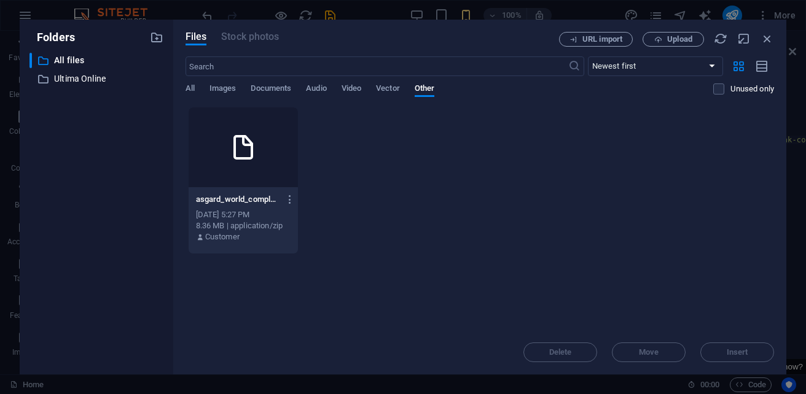
click at [261, 154] on div at bounding box center [242, 147] width 109 height 80
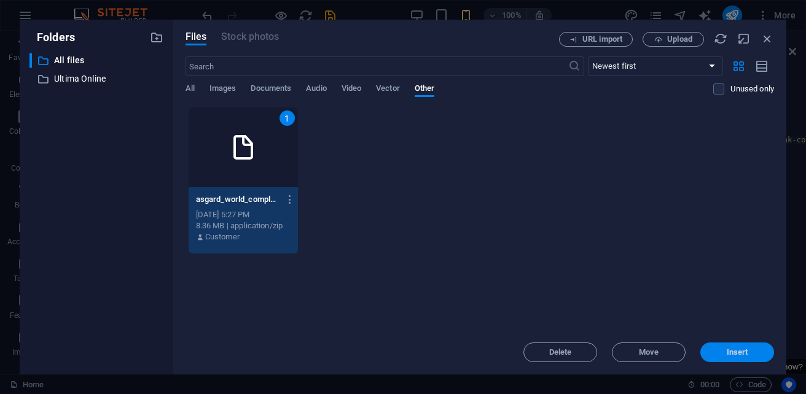
click at [749, 354] on span "Insert" at bounding box center [737, 352] width 64 height 7
type textarea "https://cdn1.site-media.eu/images/0/19669599/asgard_world_complete_full2-nUMbs0…"
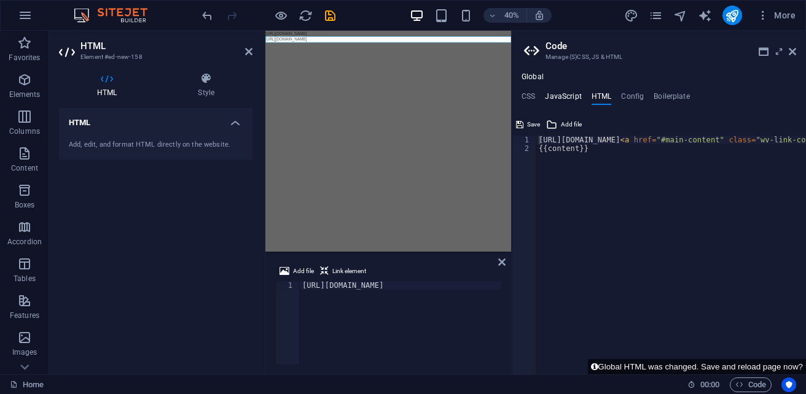
click at [564, 100] on h4 "JavaScript" at bounding box center [563, 99] width 36 height 14
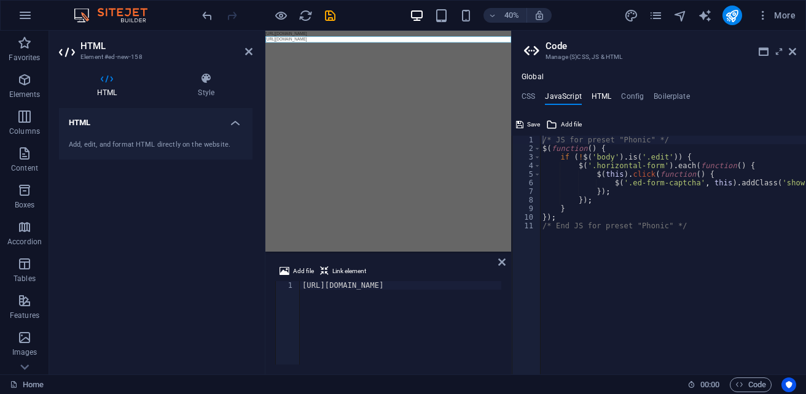
click at [595, 101] on h4 "HTML" at bounding box center [601, 99] width 20 height 14
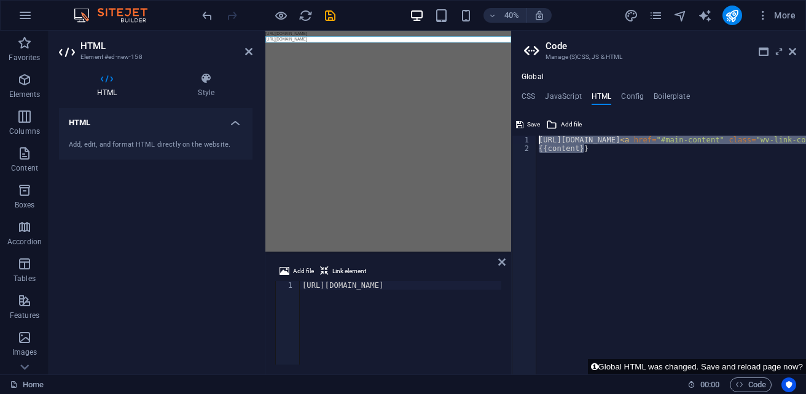
drag, startPoint x: 852, startPoint y: 177, endPoint x: 777, endPoint y: 167, distance: 76.2
type textarea "https://cdn1.site-media.eu/images/0/19663029/index-6tO3mCO7QtZuJfoYc_wJHA.html<…"
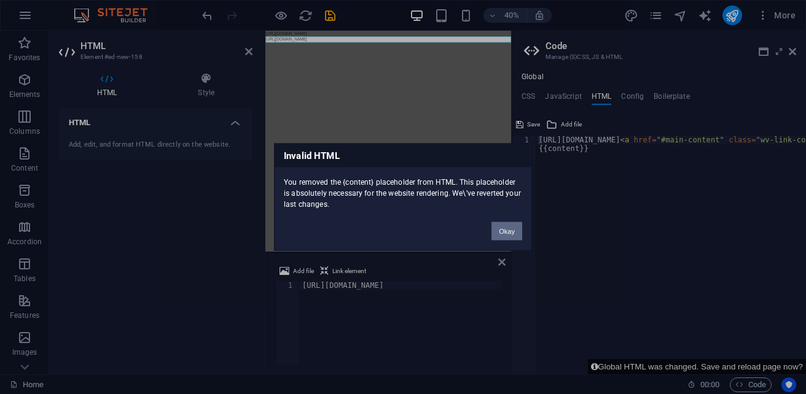
click at [511, 237] on button "Okay" at bounding box center [506, 231] width 31 height 18
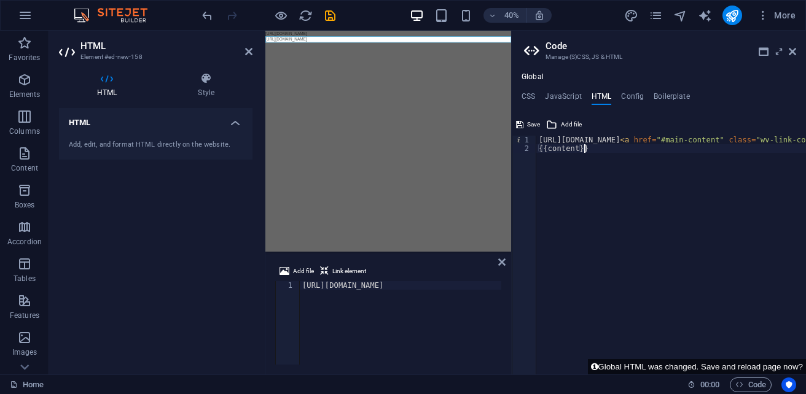
drag, startPoint x: 578, startPoint y: 152, endPoint x: 569, endPoint y: 182, distance: 31.6
type textarea "https://cdn1.site-media.eu/images/0/19663029/index-6tO3mCO7QtZuJfoYc_wJHA.html<…"
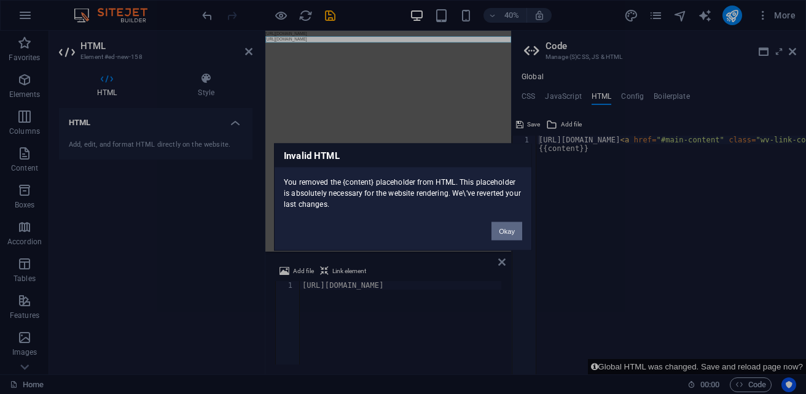
click at [505, 233] on button "Okay" at bounding box center [506, 231] width 31 height 18
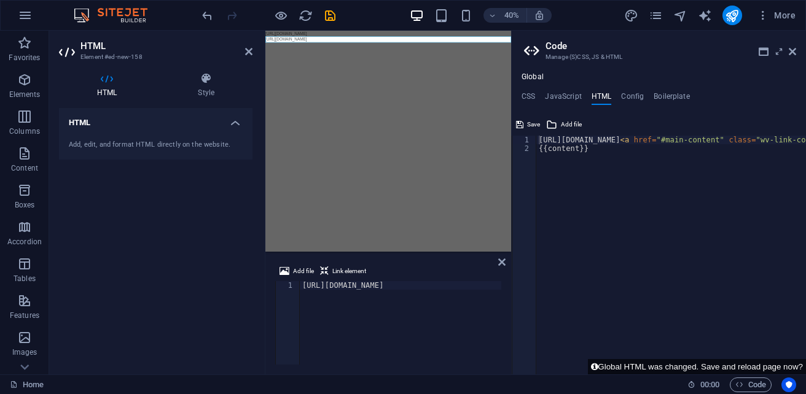
type textarea "https://cdn1.site-media.eu/images/0/19663029/index-6tO3mCO7QtZuJfoYc_wJHA.html<…"
click at [586, 153] on body "sb5985678.a.had.tf Home Favorites Elements Columns Content Boxes Accordion Tabl…" at bounding box center [403, 197] width 806 height 394
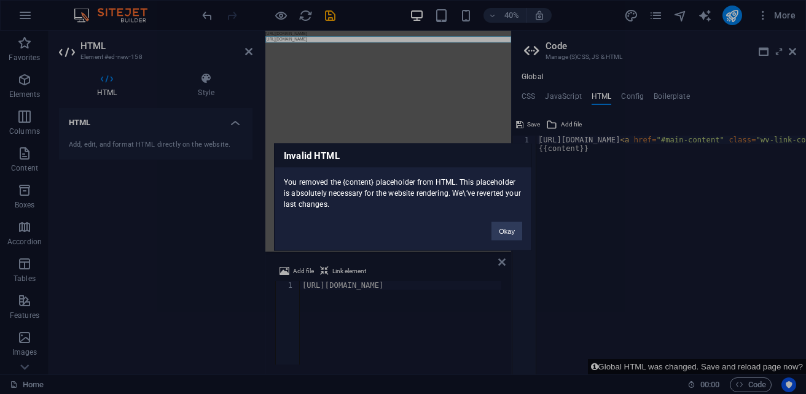
click at [586, 150] on div "Invalid HTML You removed the {content} placeholder from HTML. This placeholder …" at bounding box center [403, 197] width 806 height 394
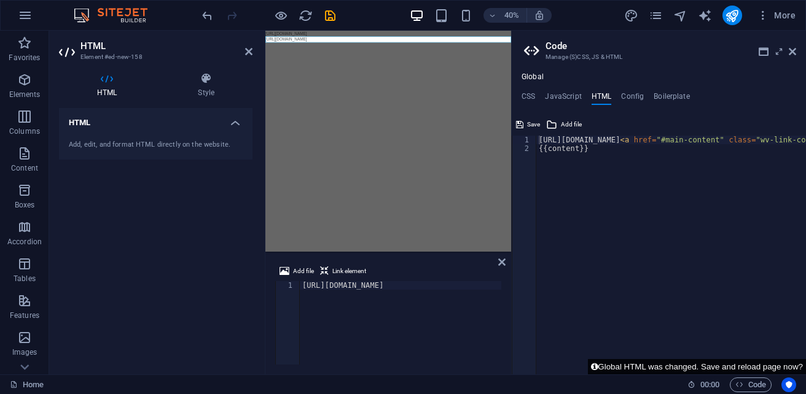
click at [736, 365] on button "Global HTML was changed. Save and reload page now?" at bounding box center [697, 366] width 218 height 15
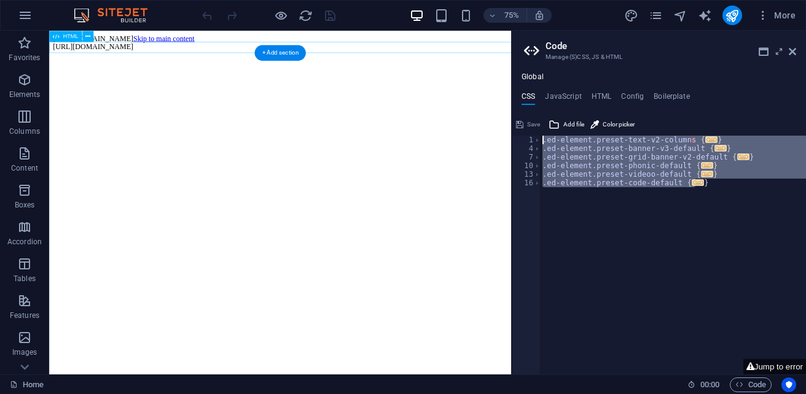
scroll to position [0, 0]
click at [546, 47] on div "https://cdn1.site-media.eu/images/0/19669599/asgard_world_complete_full2-nUMbs0…" at bounding box center [357, 52] width 606 height 11
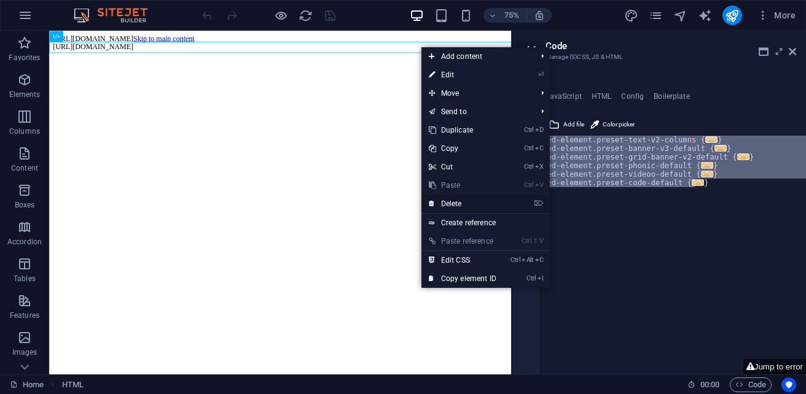
drag, startPoint x: 453, startPoint y: 204, endPoint x: 367, endPoint y: 9, distance: 214.1
click at [453, 204] on link "⌦ Delete" at bounding box center [462, 204] width 82 height 18
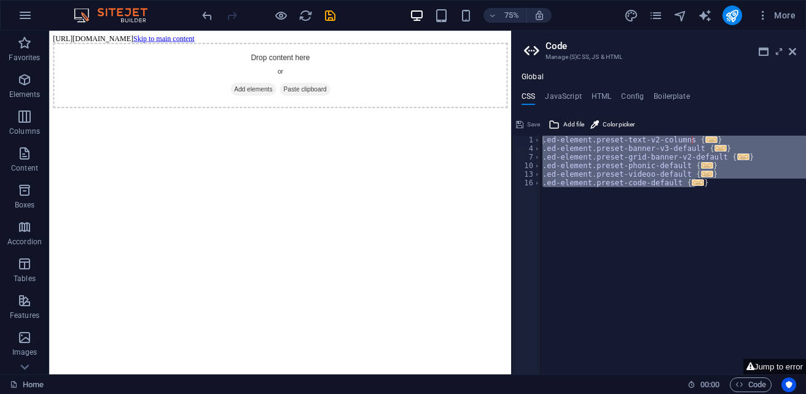
click at [410, 36] on body "[URL][DOMAIN_NAME] Skip to main content Drop content here or Add elements Paste…" at bounding box center [357, 85] width 606 height 98
click at [596, 101] on h4 "HTML" at bounding box center [601, 99] width 20 height 14
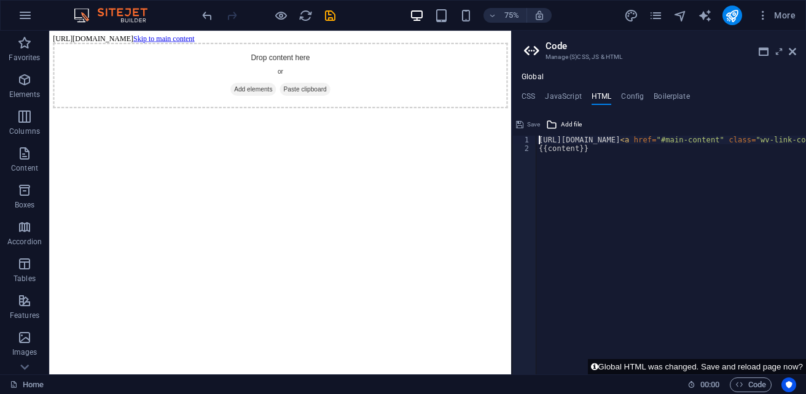
type textarea "{{content}}"
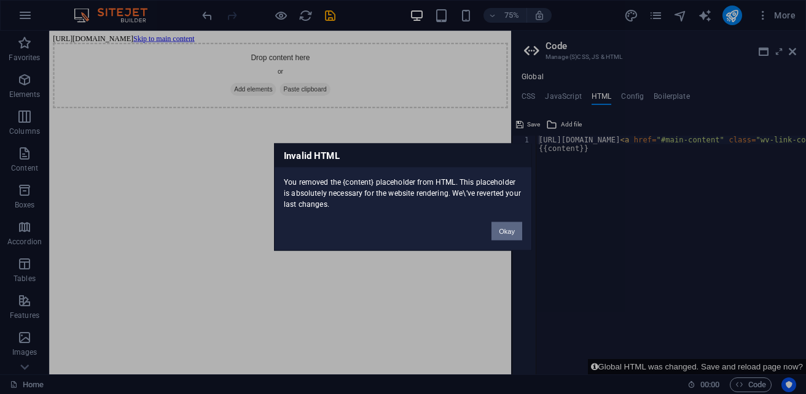
click at [505, 230] on button "Okay" at bounding box center [506, 231] width 31 height 18
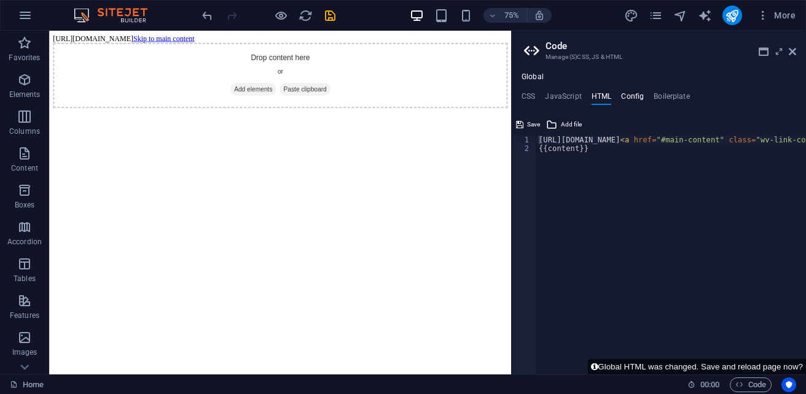
click at [634, 94] on h4 "Config" at bounding box center [632, 99] width 23 height 14
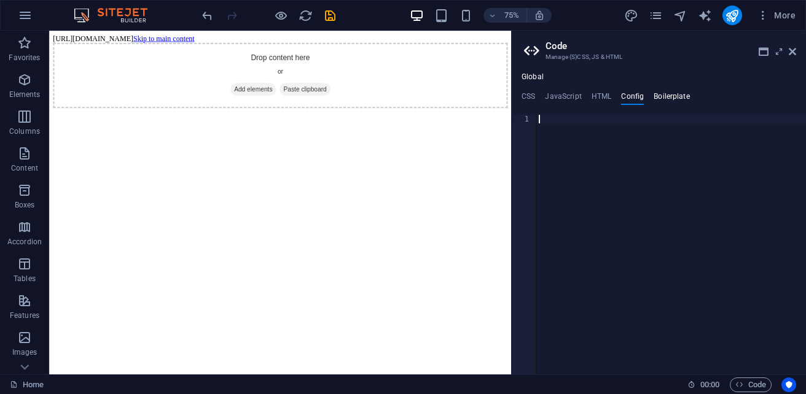
click at [677, 96] on h4 "Boilerplate" at bounding box center [671, 99] width 36 height 14
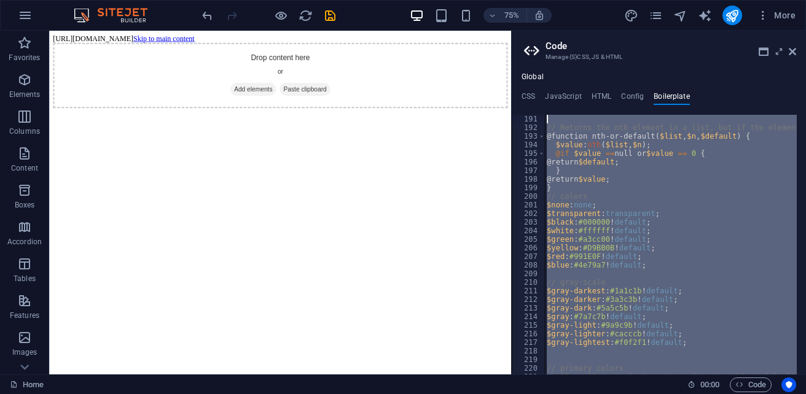
scroll to position [309, 0]
drag, startPoint x: 724, startPoint y: 335, endPoint x: 467, endPoint y: 0, distance: 422.1
click at [468, 31] on div "Home Favorites Elements Columns Content Boxes Accordion Tables Features Images …" at bounding box center [403, 203] width 806 height 344
type textarea "@else {"
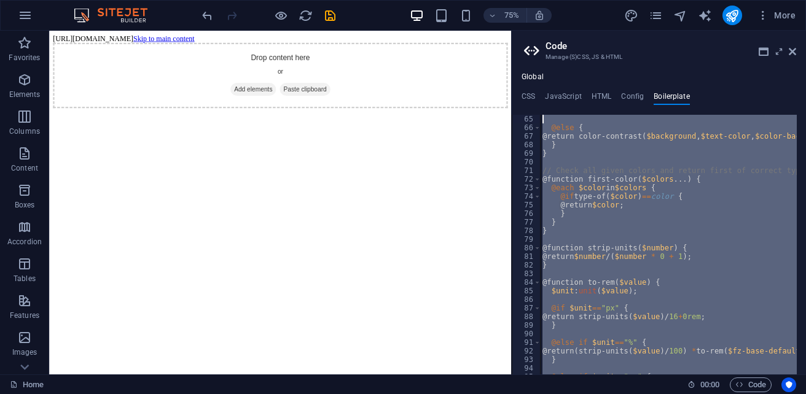
click at [648, 115] on div "CSS JavaScript HTML Config Boilerplate .ed-element.preset-text-v2-columns { @in…" at bounding box center [658, 233] width 294 height 282
click at [626, 92] on h4 "Config" at bounding box center [632, 99] width 23 height 14
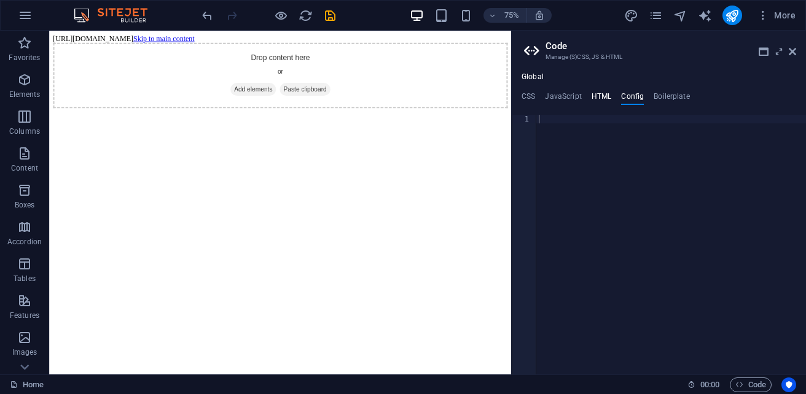
click at [596, 93] on h4 "HTML" at bounding box center [601, 99] width 20 height 14
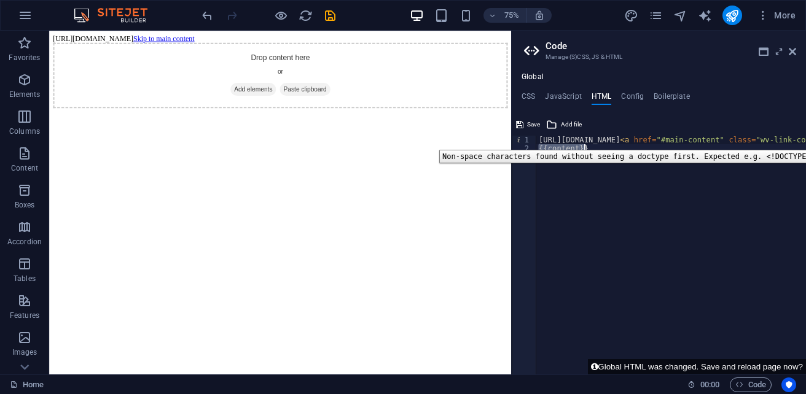
click at [527, 138] on div "1" at bounding box center [524, 140] width 25 height 9
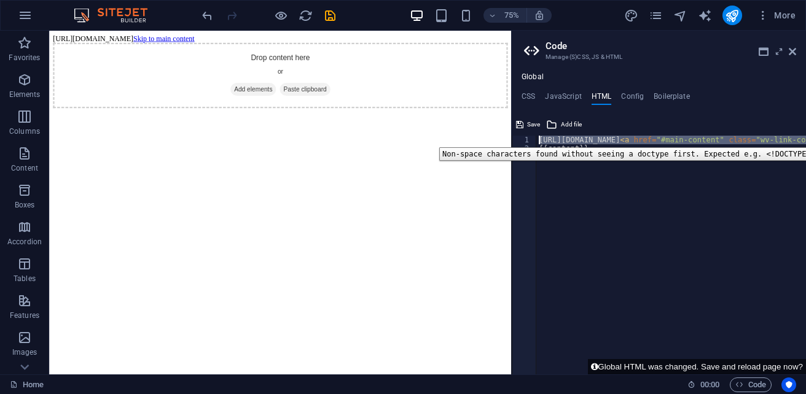
click at [525, 138] on div "1" at bounding box center [524, 140] width 25 height 9
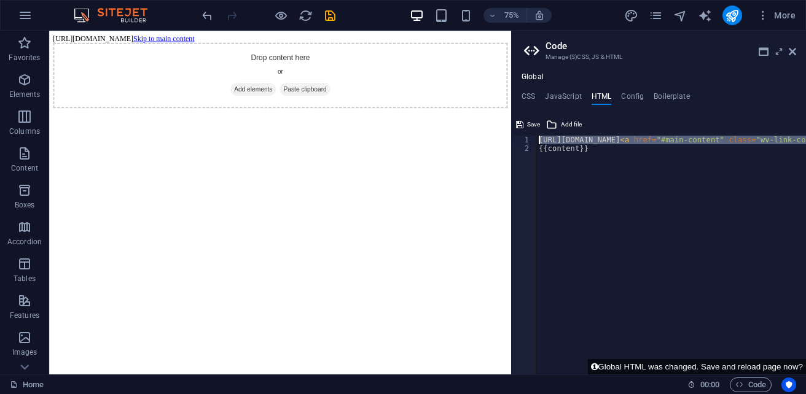
type textarea "{{content}}"
drag, startPoint x: 577, startPoint y: 168, endPoint x: 596, endPoint y: 145, distance: 29.6
click at [596, 145] on div "{{content}}" at bounding box center [671, 259] width 270 height 247
drag, startPoint x: 596, startPoint y: 145, endPoint x: 527, endPoint y: 144, distance: 68.8
click at [527, 144] on div "{{content}} 1 {{content}} ההההההההההההההההההההההההההההההההההההההההההההההההההההה…" at bounding box center [658, 255] width 294 height 239
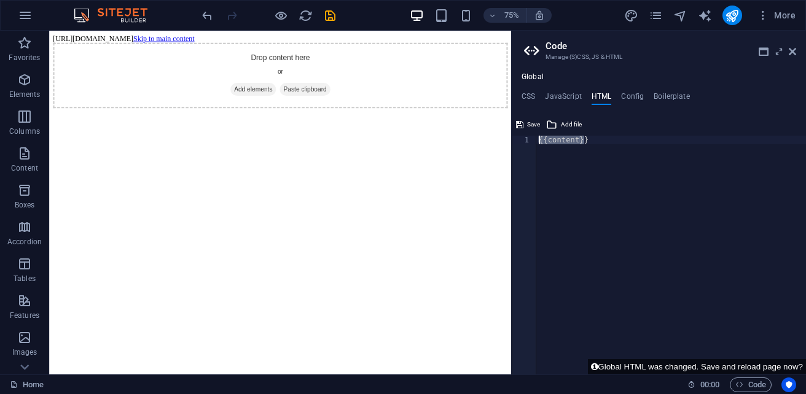
type textarea "{{content}}"
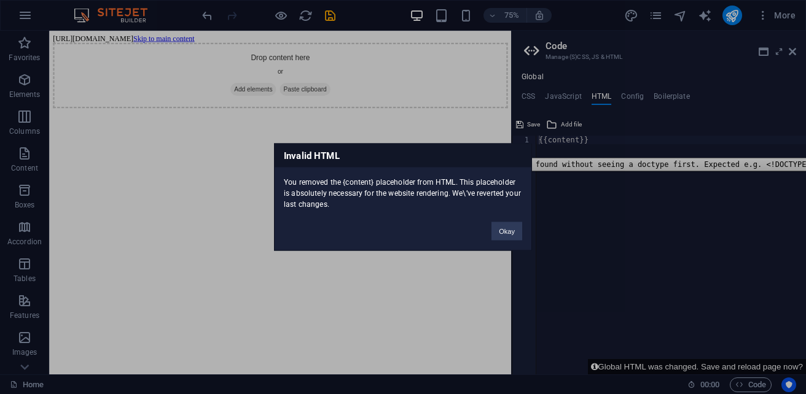
click at [564, 148] on div "Invalid HTML You removed the {content} placeholder from HTML. This placeholder …" at bounding box center [403, 197] width 806 height 394
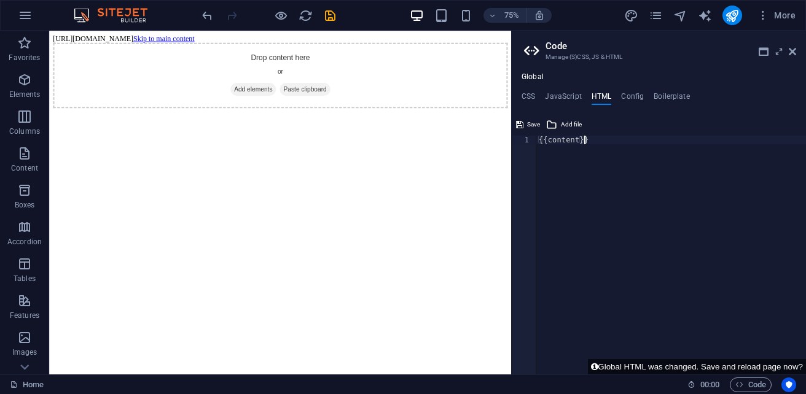
click at [589, 139] on div "{{content}}" at bounding box center [671, 264] width 270 height 256
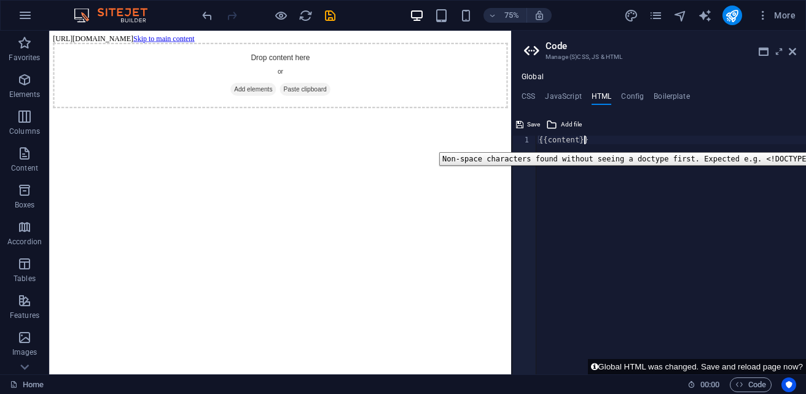
click at [526, 143] on div "1" at bounding box center [524, 140] width 25 height 9
type textarea "{{content}}"
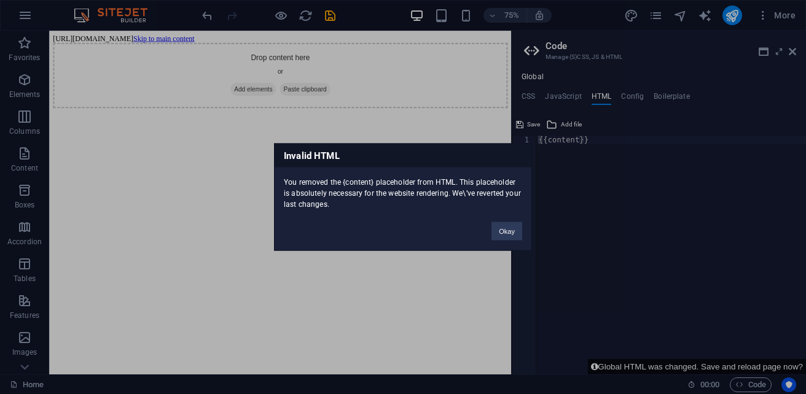
click at [526, 144] on div "Invalid HTML You removed the {content} placeholder from HTML. This placeholder …" at bounding box center [403, 197] width 258 height 107
click at [510, 228] on button "Okay" at bounding box center [506, 231] width 31 height 18
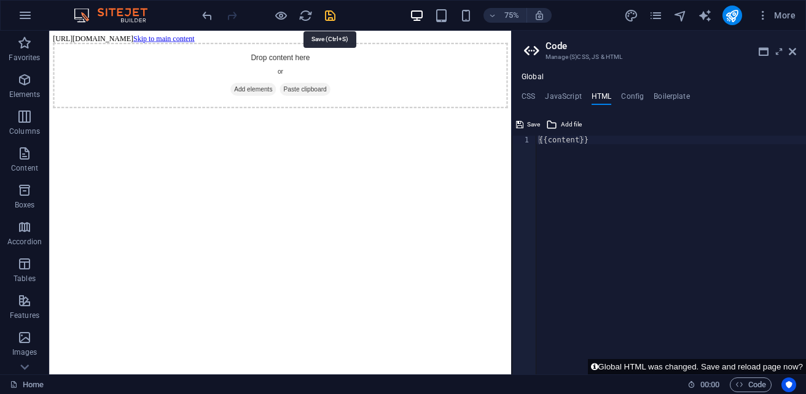
click at [329, 20] on icon "save" at bounding box center [330, 16] width 14 height 14
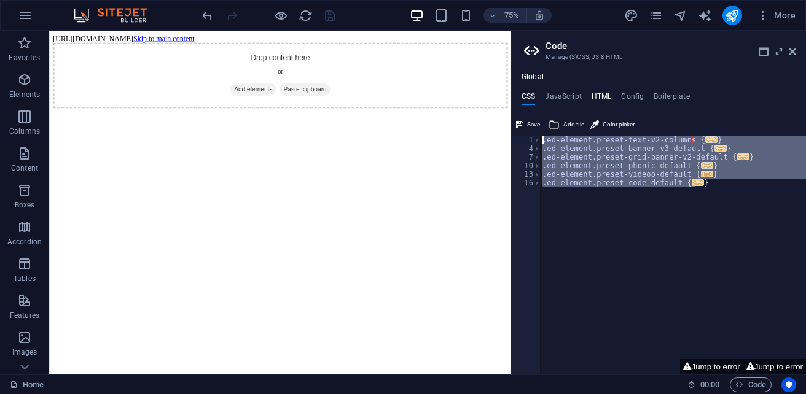
click at [597, 99] on h4 "HTML" at bounding box center [601, 99] width 20 height 14
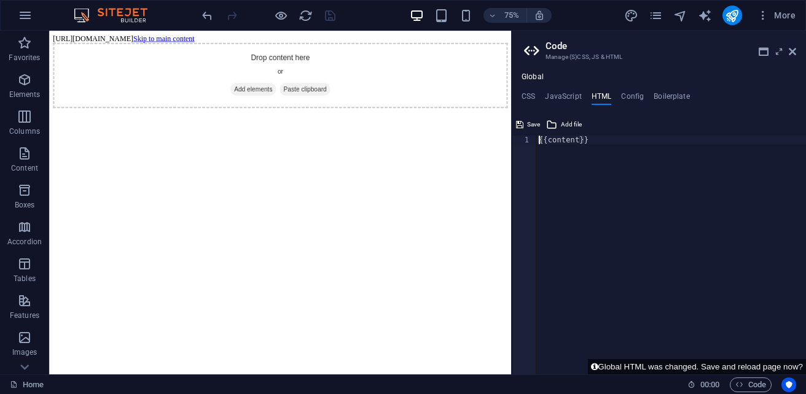
click at [586, 139] on div "{{content}}" at bounding box center [671, 264] width 270 height 256
click at [585, 139] on div "{{content}}" at bounding box center [671, 264] width 270 height 256
click at [570, 124] on span "Add file" at bounding box center [571, 124] width 21 height 15
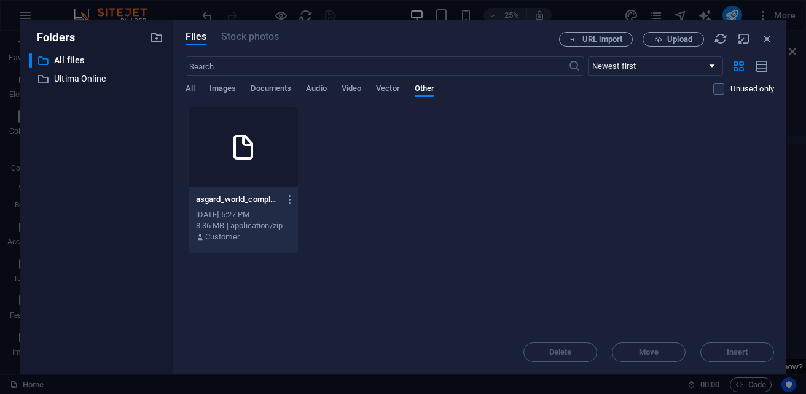
click at [236, 160] on icon at bounding box center [242, 147] width 29 height 29
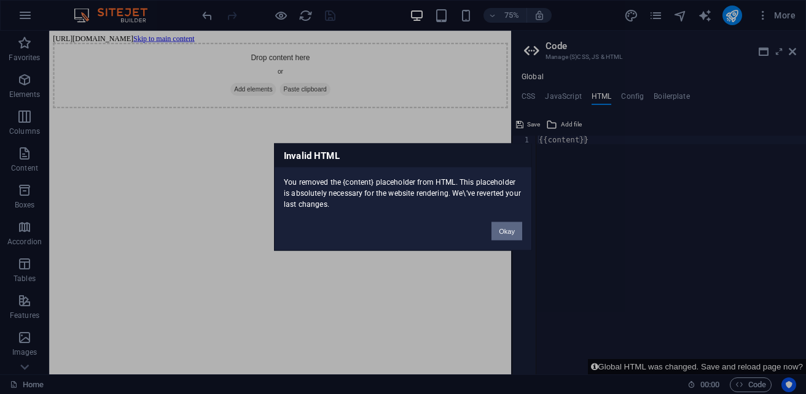
click at [515, 238] on button "Okay" at bounding box center [506, 231] width 31 height 18
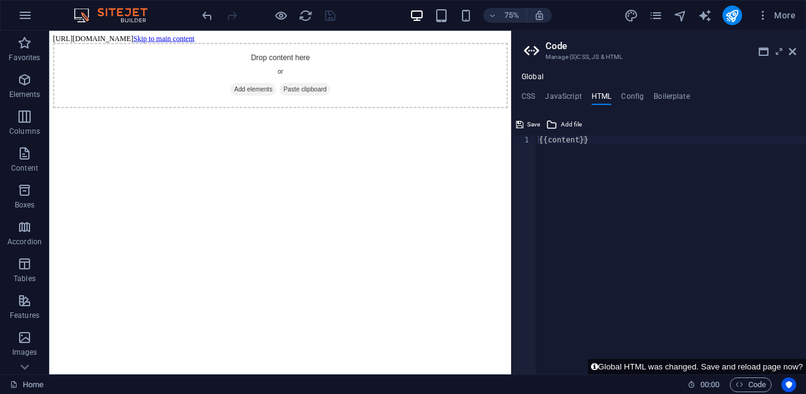
click at [573, 139] on div "{{content}}" at bounding box center [671, 264] width 270 height 256
click at [583, 142] on div "{{content}}" at bounding box center [671, 264] width 270 height 256
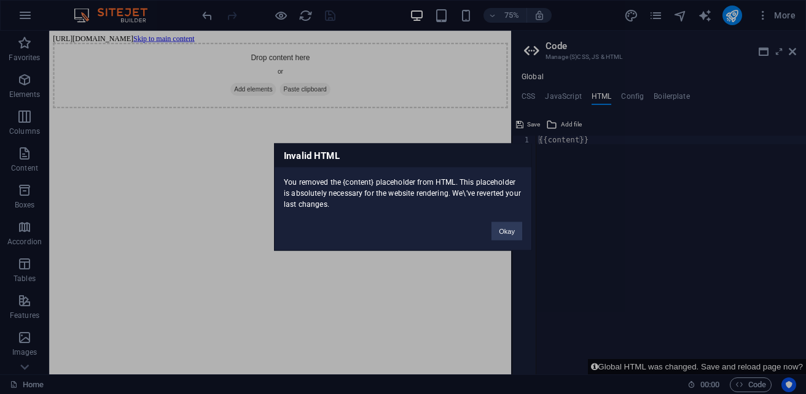
drag, startPoint x: 570, startPoint y: 147, endPoint x: 540, endPoint y: 141, distance: 31.3
click at [565, 147] on div "Invalid HTML You removed the {content} placeholder from HTML. This placeholder …" at bounding box center [403, 197] width 806 height 394
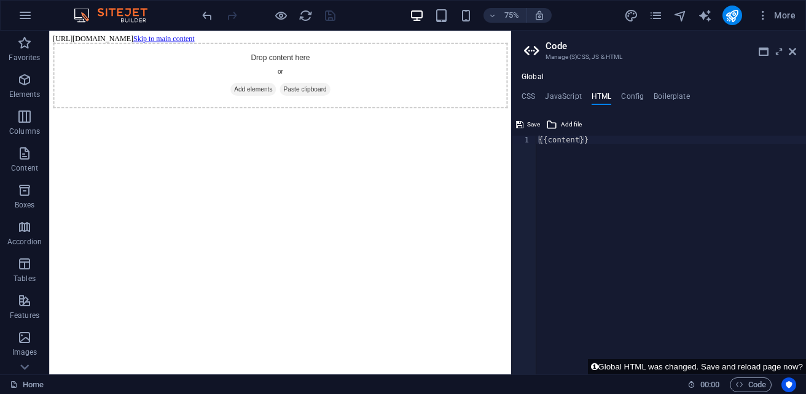
click at [539, 141] on div "{{content}}" at bounding box center [671, 264] width 270 height 256
click at [537, 141] on body "sb5985678.a.had.tf Home Favorites Elements Columns Content Boxes Accordion Tabl…" at bounding box center [403, 197] width 806 height 394
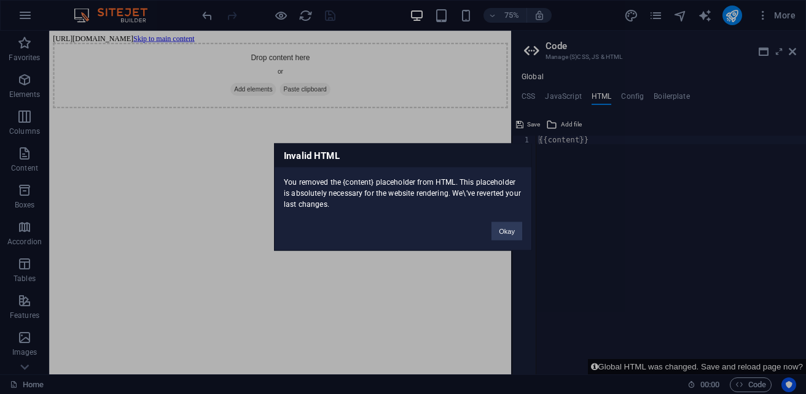
click at [540, 140] on div "Invalid HTML You removed the {content} placeholder from HTML. This placeholder …" at bounding box center [403, 197] width 806 height 394
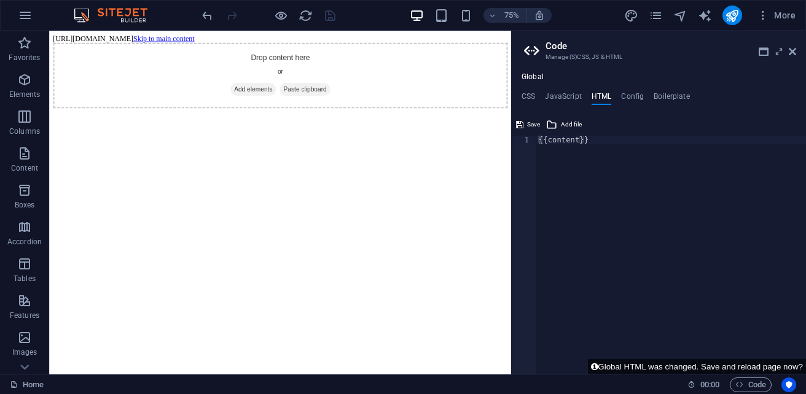
type textarea "{{content}}"
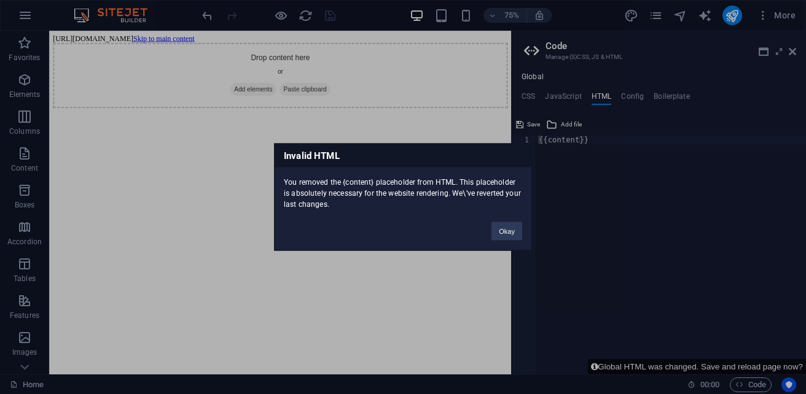
click at [551, 142] on body "sb5985678.a.had.tf Home Favorites Elements Columns Content Boxes Accordion Tabl…" at bounding box center [403, 197] width 806 height 394
click at [551, 142] on div "Invalid HTML You removed the {content} placeholder from HTML. This placeholder …" at bounding box center [403, 197] width 806 height 394
click at [551, 142] on body "sb5985678.a.had.tf Home Favorites Elements Columns Content Boxes Accordion Tabl…" at bounding box center [403, 197] width 806 height 394
click at [551, 142] on div "Invalid HTML You removed the {content} placeholder from HTML. This placeholder …" at bounding box center [403, 197] width 806 height 394
click at [549, 142] on body "sb5985678.a.had.tf Home Favorites Elements Columns Content Boxes Accordion Tabl…" at bounding box center [403, 197] width 806 height 394
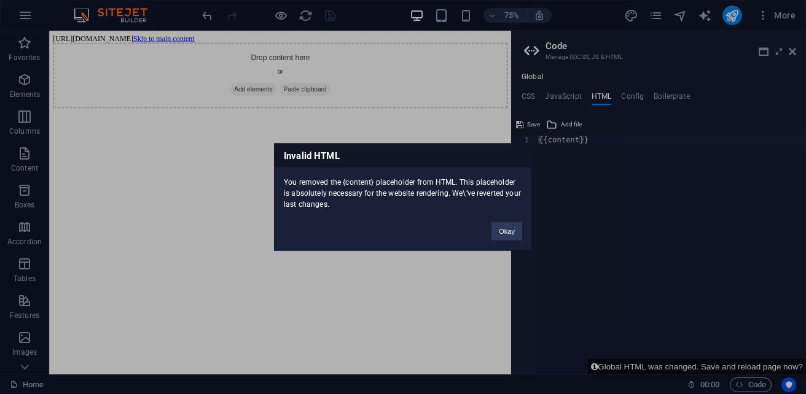
click at [548, 142] on div "Invalid HTML You removed the {content} placeholder from HTML. This placeholder …" at bounding box center [403, 197] width 806 height 394
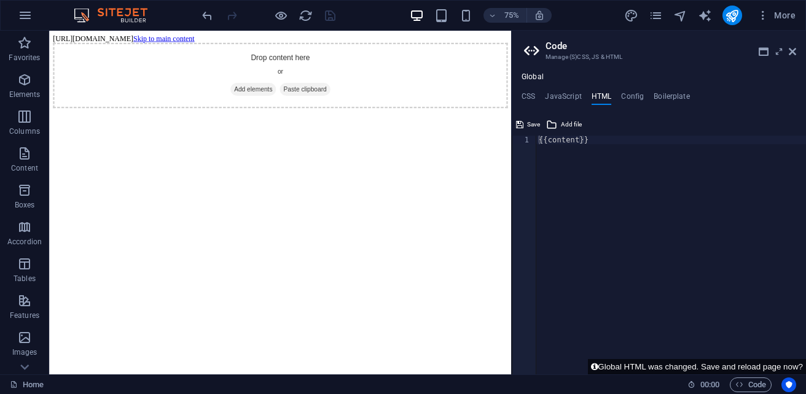
click at [547, 142] on body "sb5985678.a.had.tf Home Favorites Elements Columns Content Boxes Accordion Tabl…" at bounding box center [403, 197] width 806 height 394
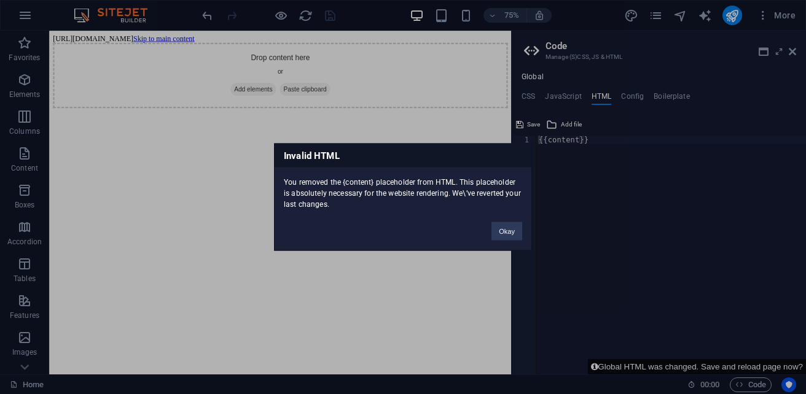
click at [547, 142] on div "Invalid HTML You removed the {content} placeholder from HTML. This placeholder …" at bounding box center [403, 197] width 806 height 394
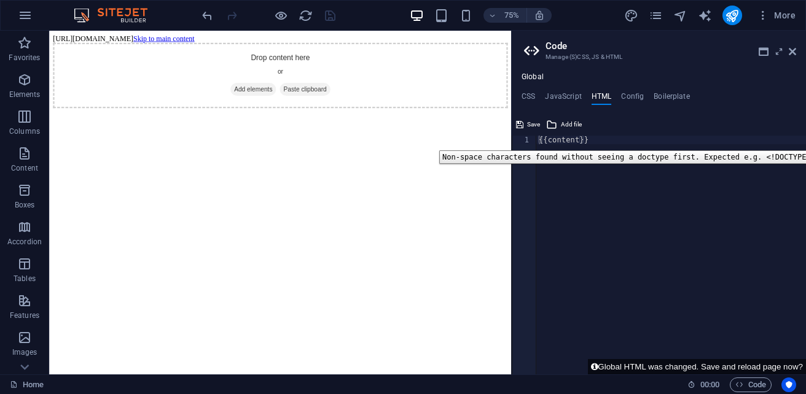
click at [530, 141] on div "1" at bounding box center [524, 140] width 25 height 9
click at [527, 141] on div "1" at bounding box center [524, 140] width 25 height 9
drag, startPoint x: 577, startPoint y: 172, endPoint x: 597, endPoint y: 288, distance: 117.9
click at [597, 139] on html "[URL][DOMAIN_NAME] Skip to main content Drop content here or Add elements Paste…" at bounding box center [357, 85] width 616 height 108
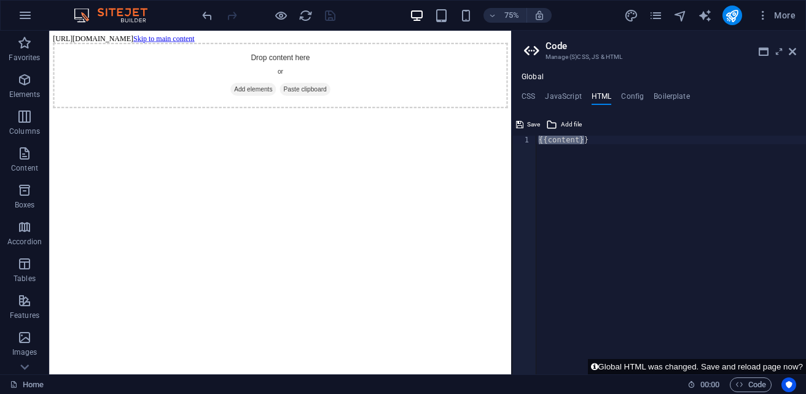
click at [761, 58] on h3 "Manage (S)CSS, JS & HTML" at bounding box center [658, 57] width 226 height 11
click at [760, 49] on icon at bounding box center [763, 52] width 10 height 10
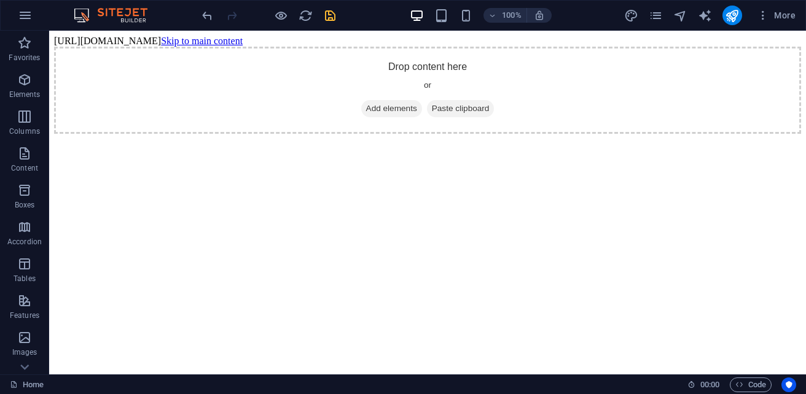
click at [371, 7] on div "100% More" at bounding box center [500, 16] width 600 height 20
click at [327, 14] on icon "save" at bounding box center [330, 16] width 14 height 14
click at [309, 133] on html "[URL][DOMAIN_NAME] Skip to main content Drop content here or Add elements Paste…" at bounding box center [427, 82] width 756 height 102
click at [28, 91] on p "Elements" at bounding box center [24, 95] width 31 height 10
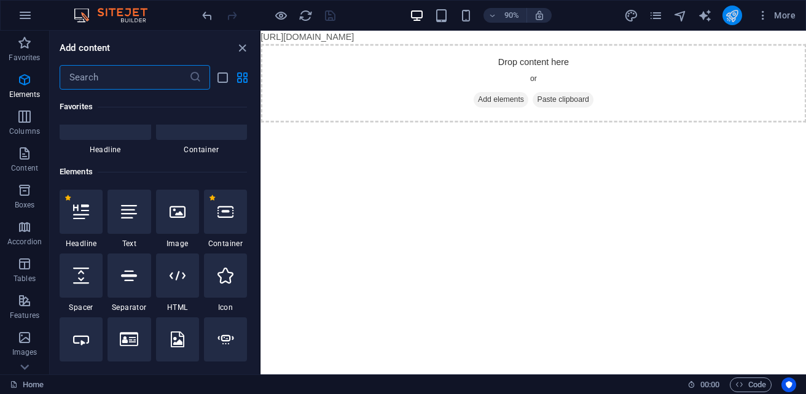
scroll to position [128, 0]
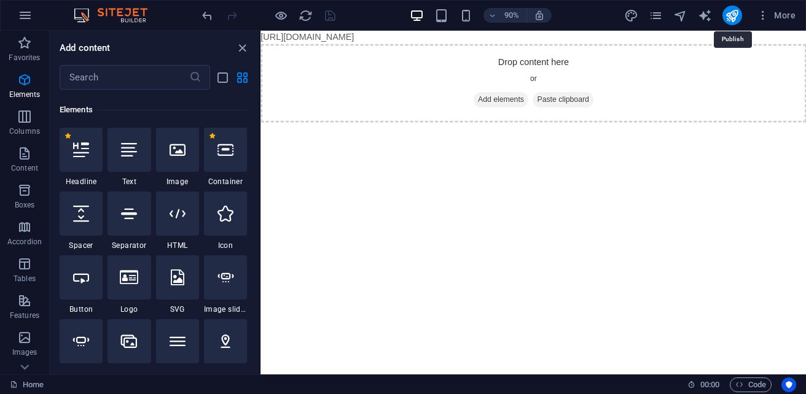
click at [547, 133] on html "[URL][DOMAIN_NAME] Skip to main content Drop content here or Add elements Paste…" at bounding box center [563, 82] width 606 height 102
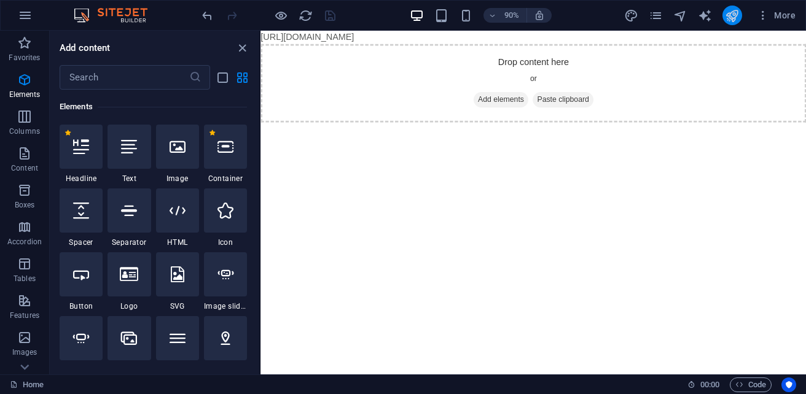
click at [722, 18] on button "publish" at bounding box center [732, 16] width 20 height 20
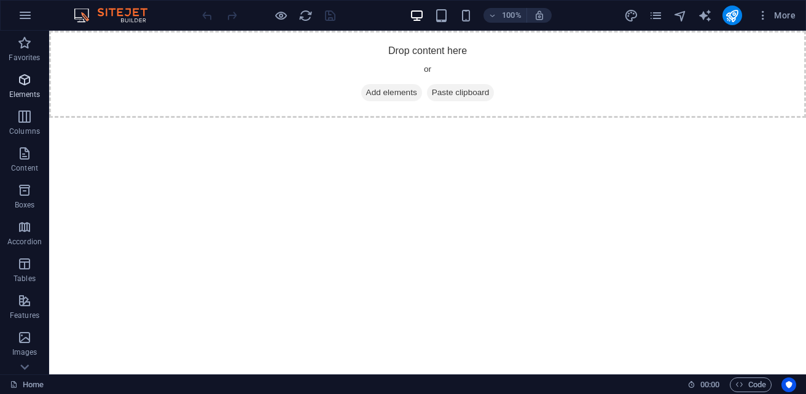
click at [20, 85] on icon "button" at bounding box center [24, 79] width 15 height 15
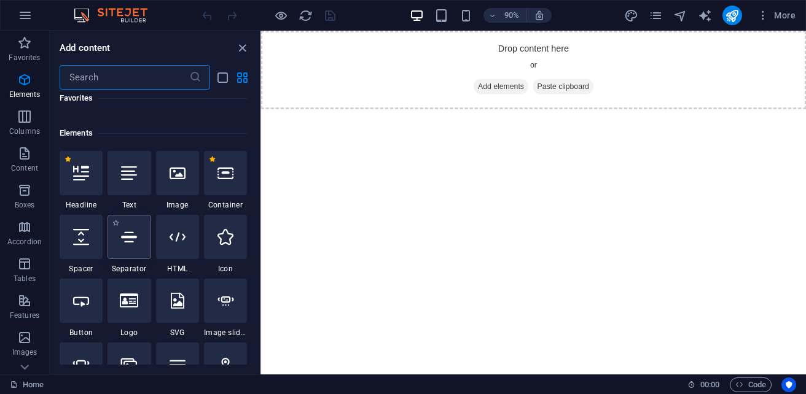
scroll to position [131, 0]
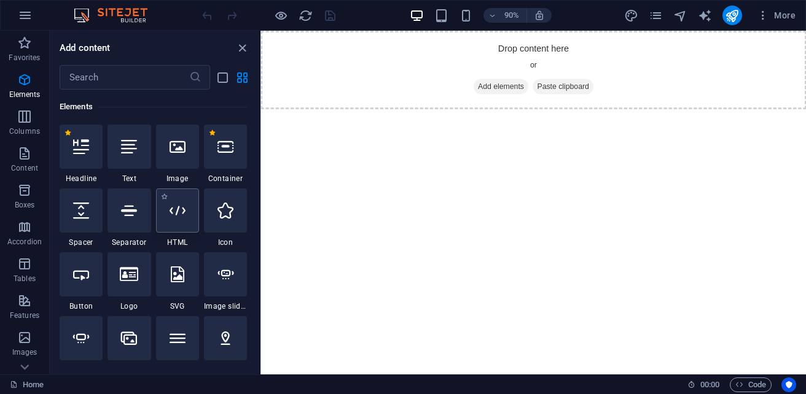
click at [171, 220] on div at bounding box center [177, 210] width 43 height 44
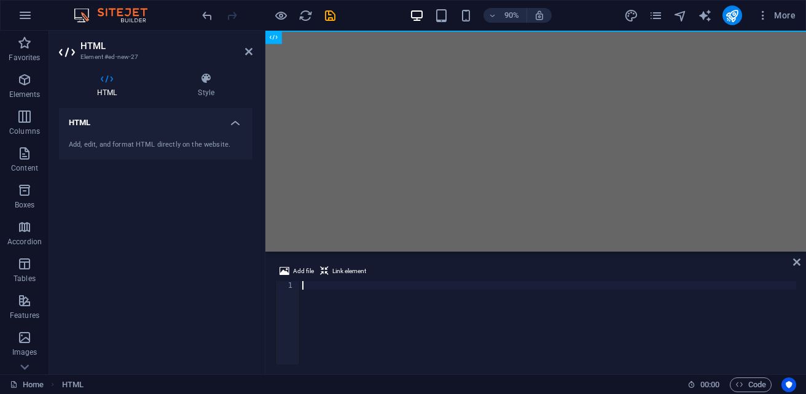
scroll to position [449, 0]
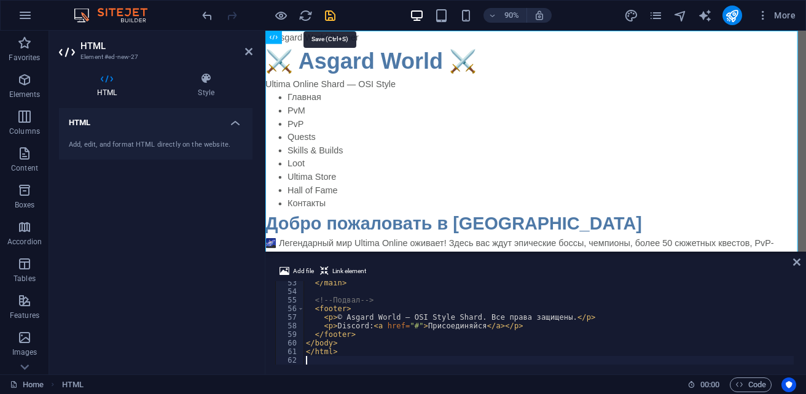
click at [330, 14] on icon "save" at bounding box center [330, 16] width 14 height 14
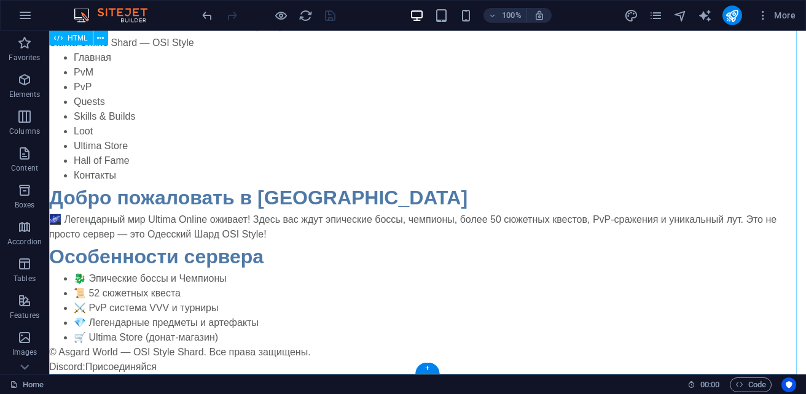
scroll to position [0, 0]
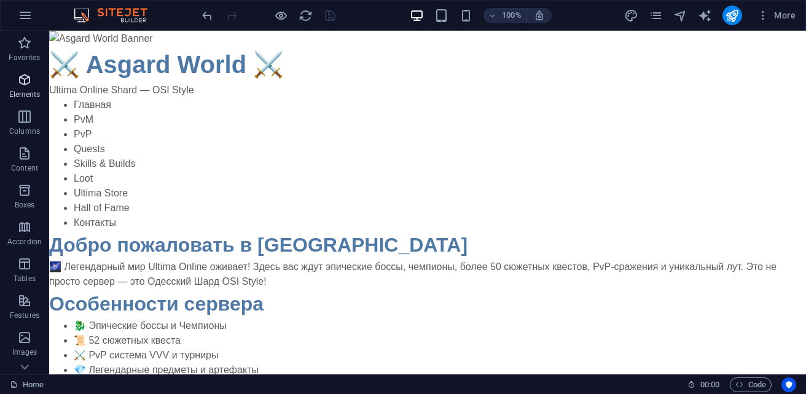
click at [25, 90] on p "Elements" at bounding box center [24, 95] width 31 height 10
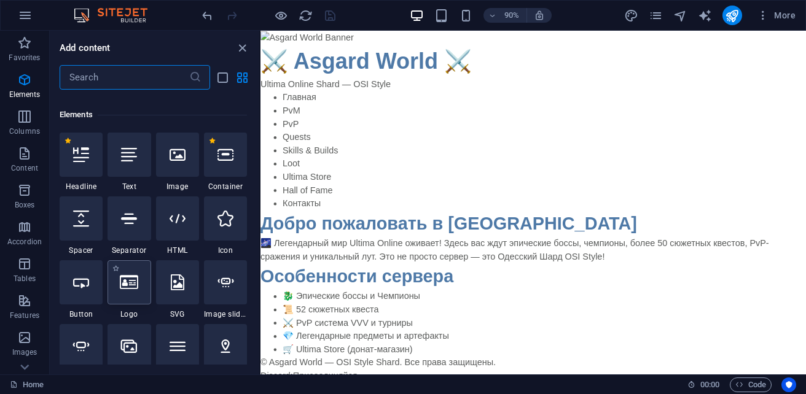
scroll to position [131, 0]
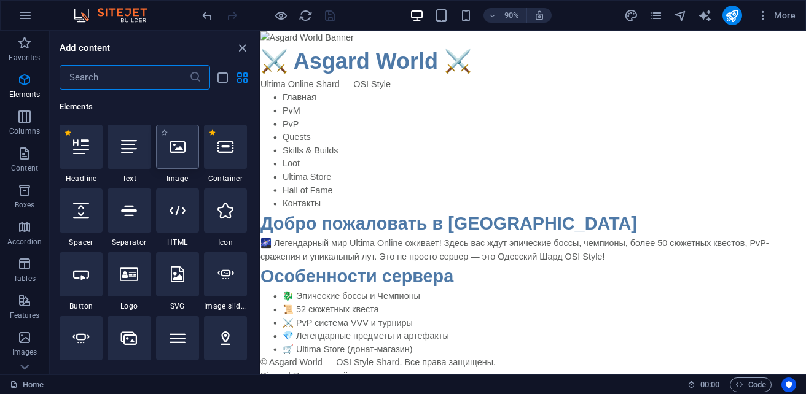
click at [174, 155] on div at bounding box center [177, 147] width 43 height 44
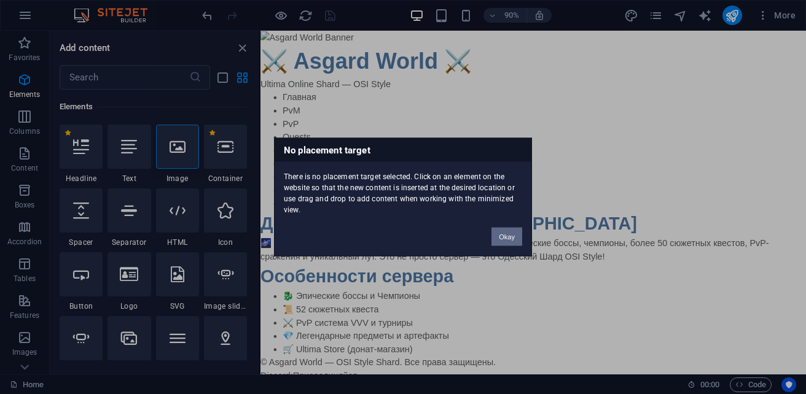
click at [513, 238] on button "Okay" at bounding box center [506, 237] width 31 height 18
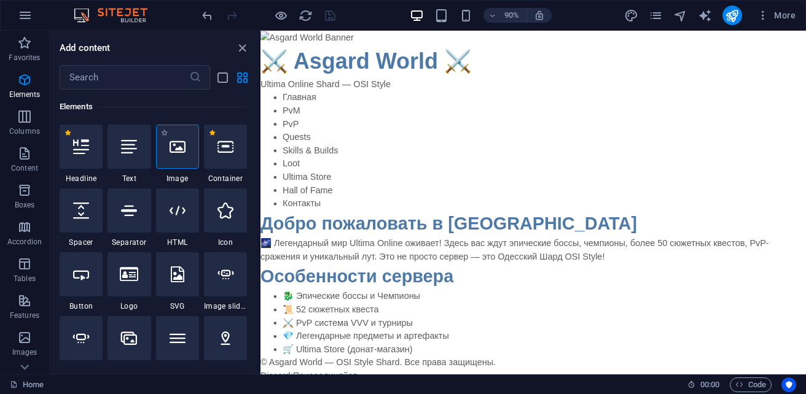
click at [170, 156] on div at bounding box center [177, 147] width 43 height 44
click at [179, 154] on icon at bounding box center [177, 147] width 16 height 16
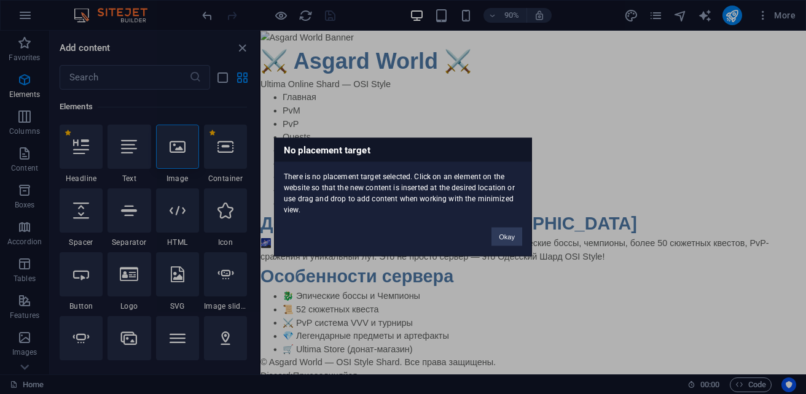
click at [184, 154] on div "No placement target There is no placement target selected. Click on an element …" at bounding box center [403, 197] width 806 height 394
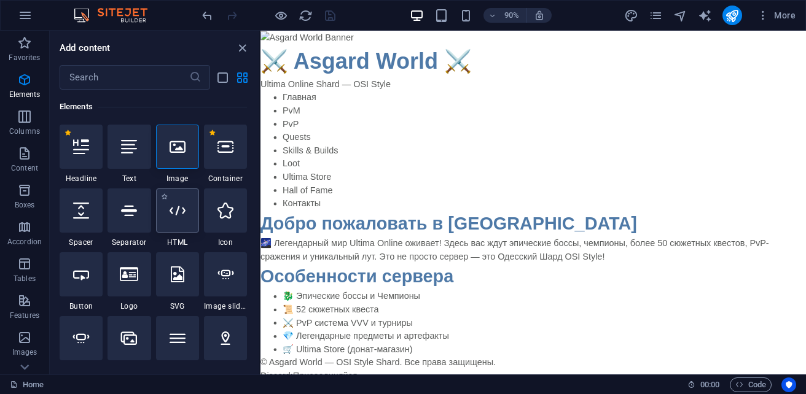
click at [179, 204] on icon at bounding box center [177, 211] width 16 height 16
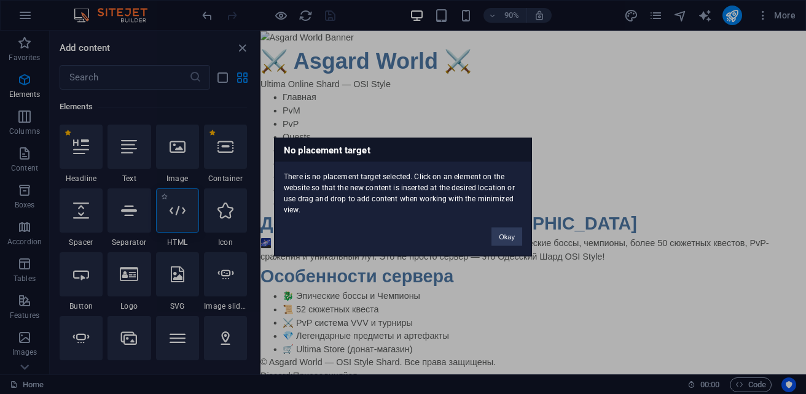
click at [179, 204] on div "No placement target There is no placement target selected. Click on an element …" at bounding box center [403, 197] width 806 height 394
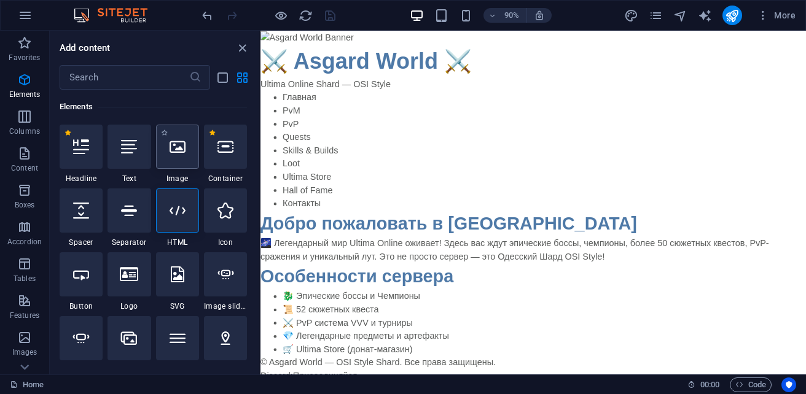
click at [184, 158] on div at bounding box center [177, 147] width 43 height 44
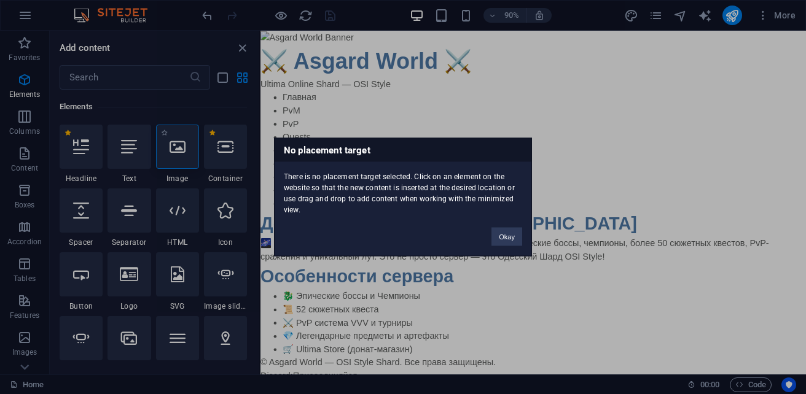
click at [184, 158] on div "No placement target There is no placement target selected. Click on an element …" at bounding box center [403, 197] width 806 height 394
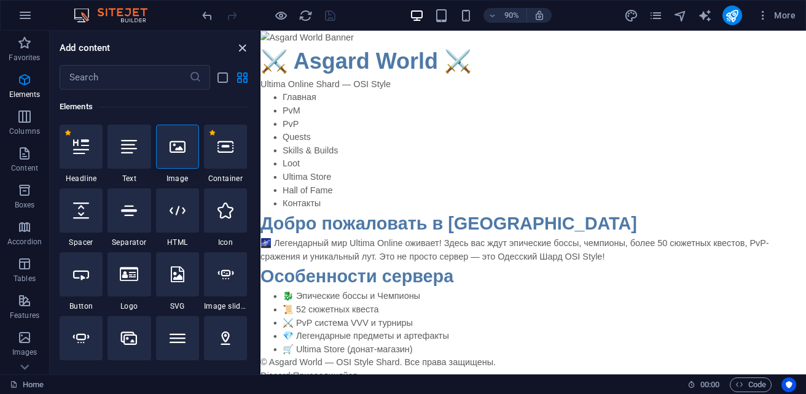
click at [243, 45] on icon "close panel" at bounding box center [242, 48] width 14 height 14
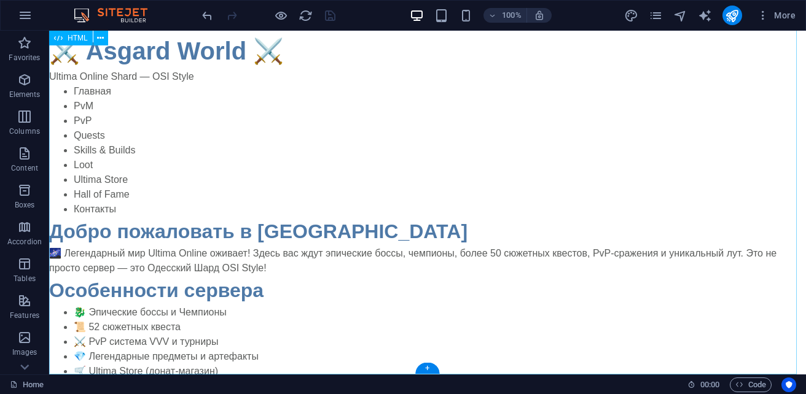
scroll to position [0, 0]
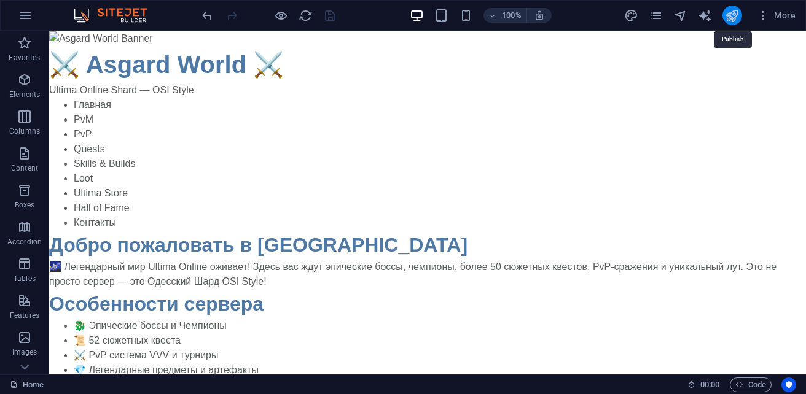
click at [731, 19] on icon "publish" at bounding box center [732, 16] width 14 height 14
